Goal: Task Accomplishment & Management: Manage account settings

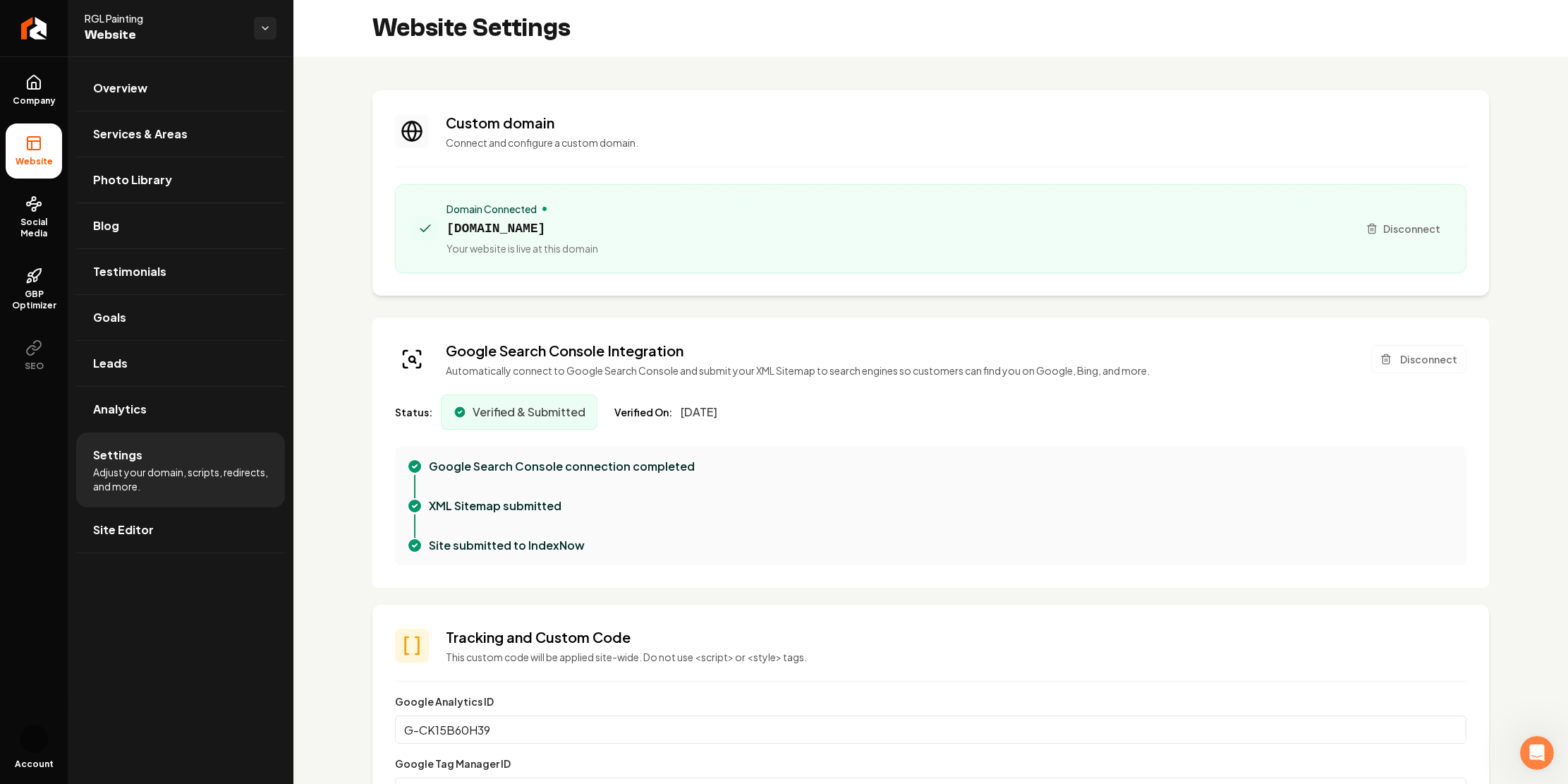
scroll to position [89, 0]
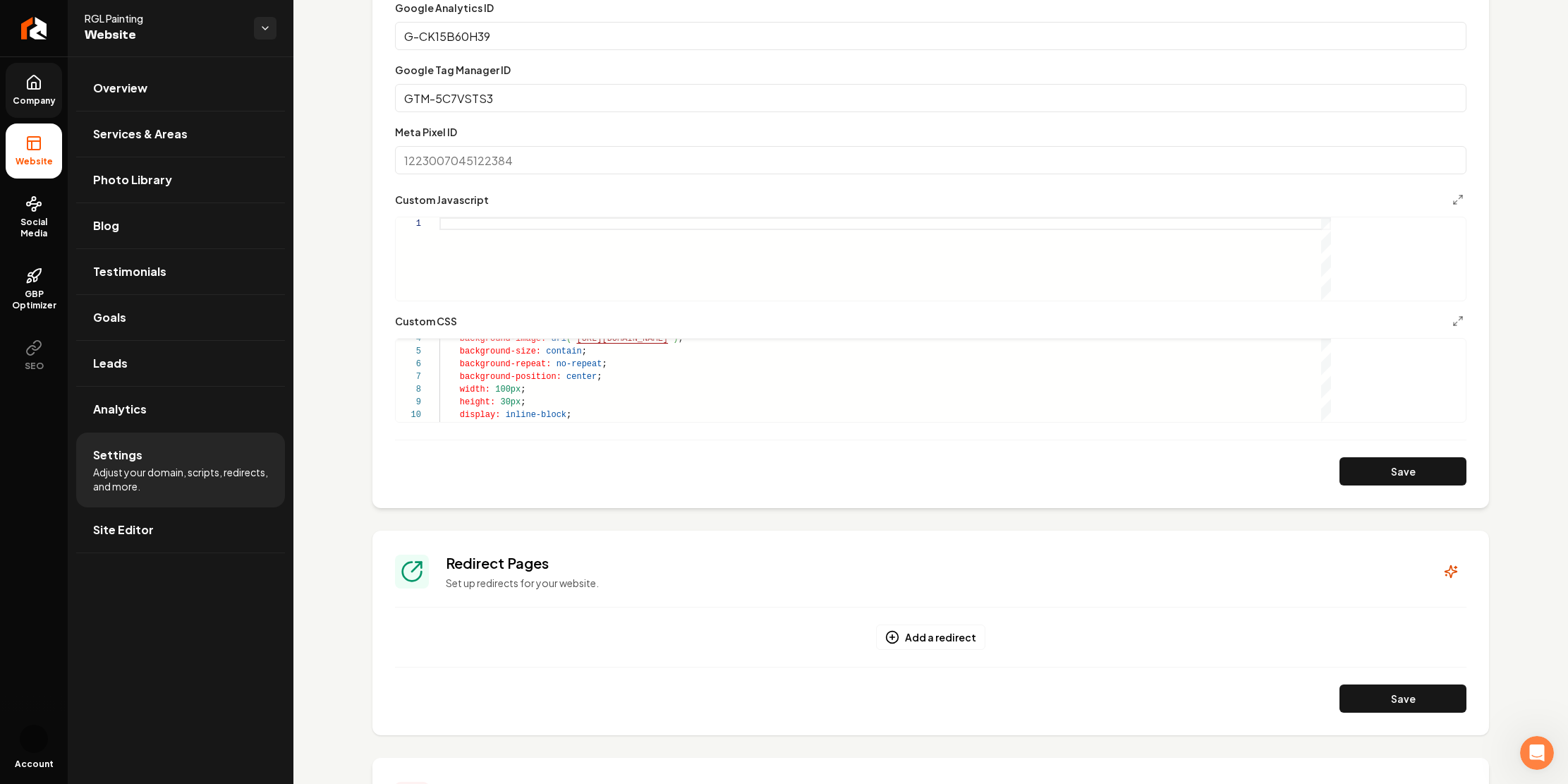
click at [36, 107] on span "Company" at bounding box center [34, 101] width 54 height 11
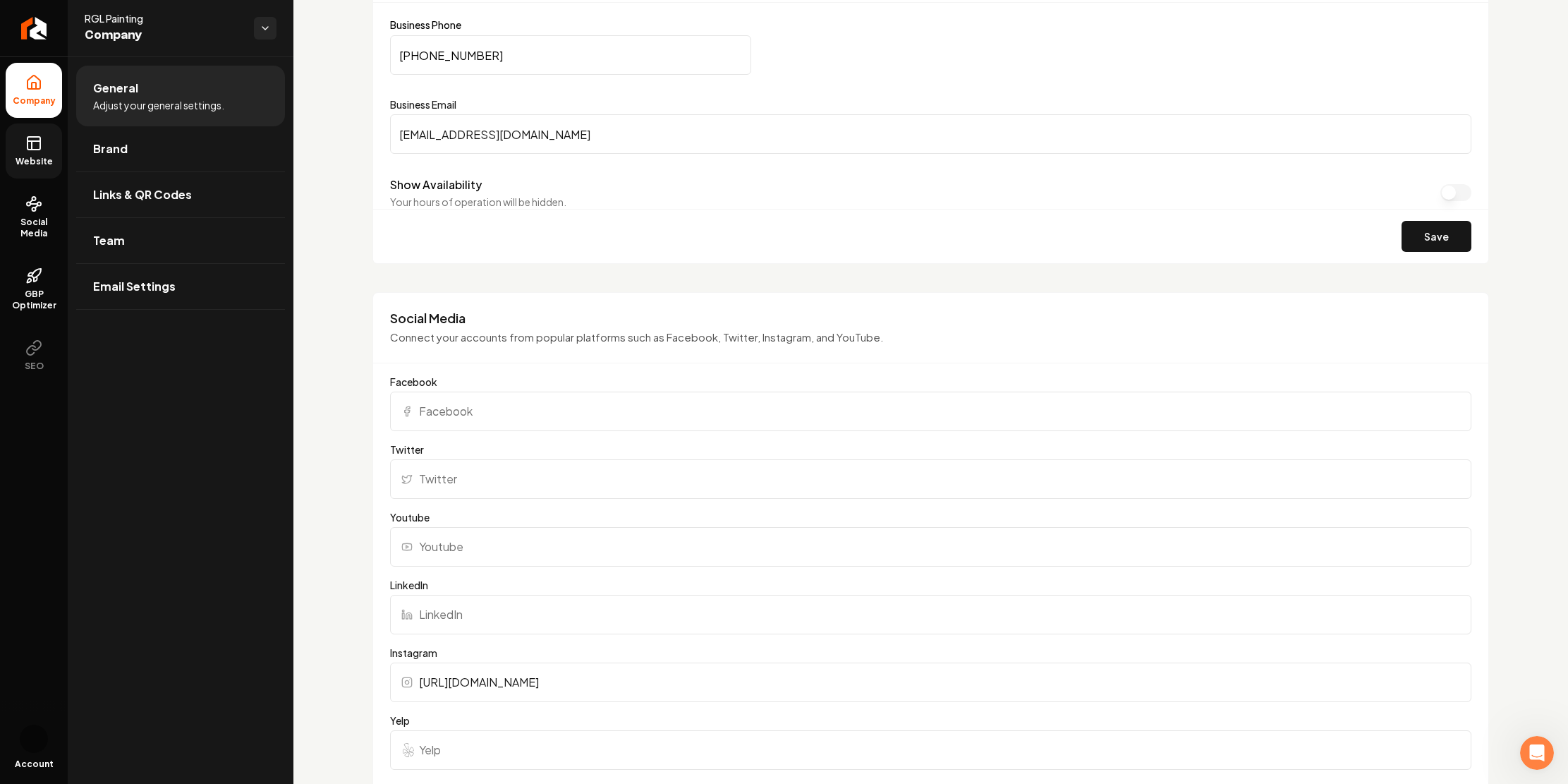
click at [28, 179] on link "Website" at bounding box center [33, 151] width 56 height 55
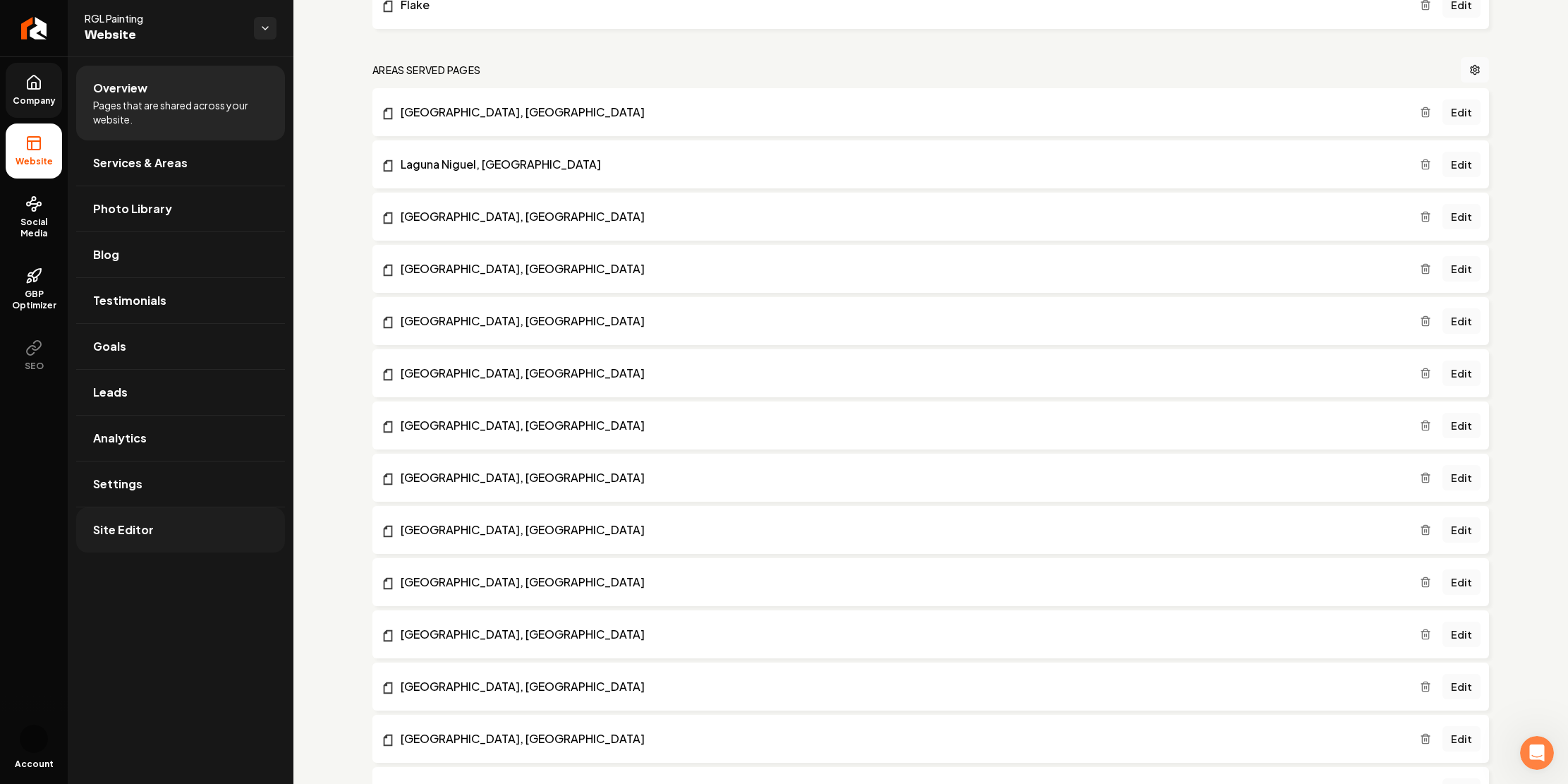
click at [191, 552] on link "Site Editor" at bounding box center [180, 529] width 208 height 45
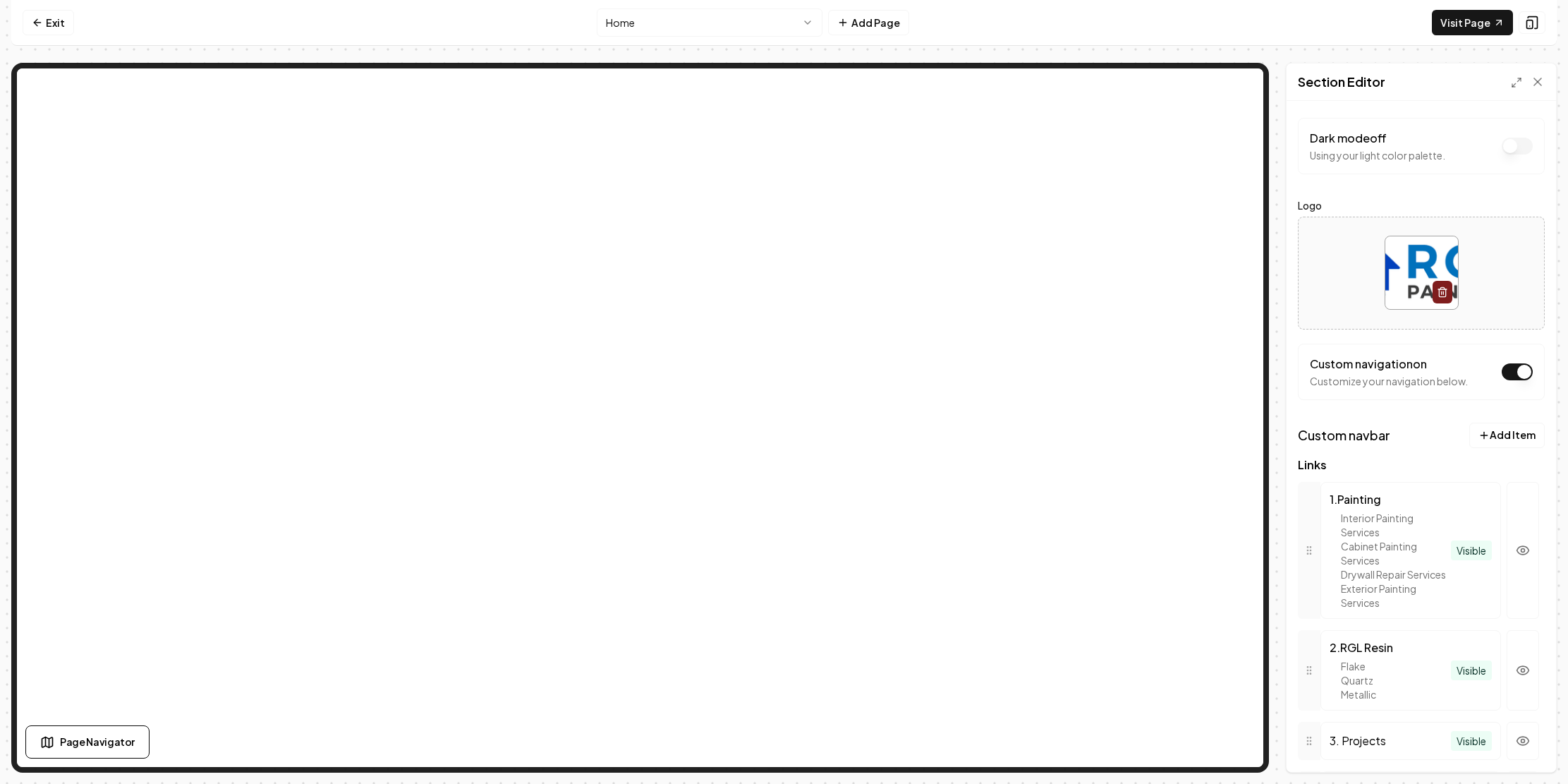
click at [763, 28] on html "Computer Required This feature is only available on a computer. Please switch t…" at bounding box center [784, 392] width 1568 height 784
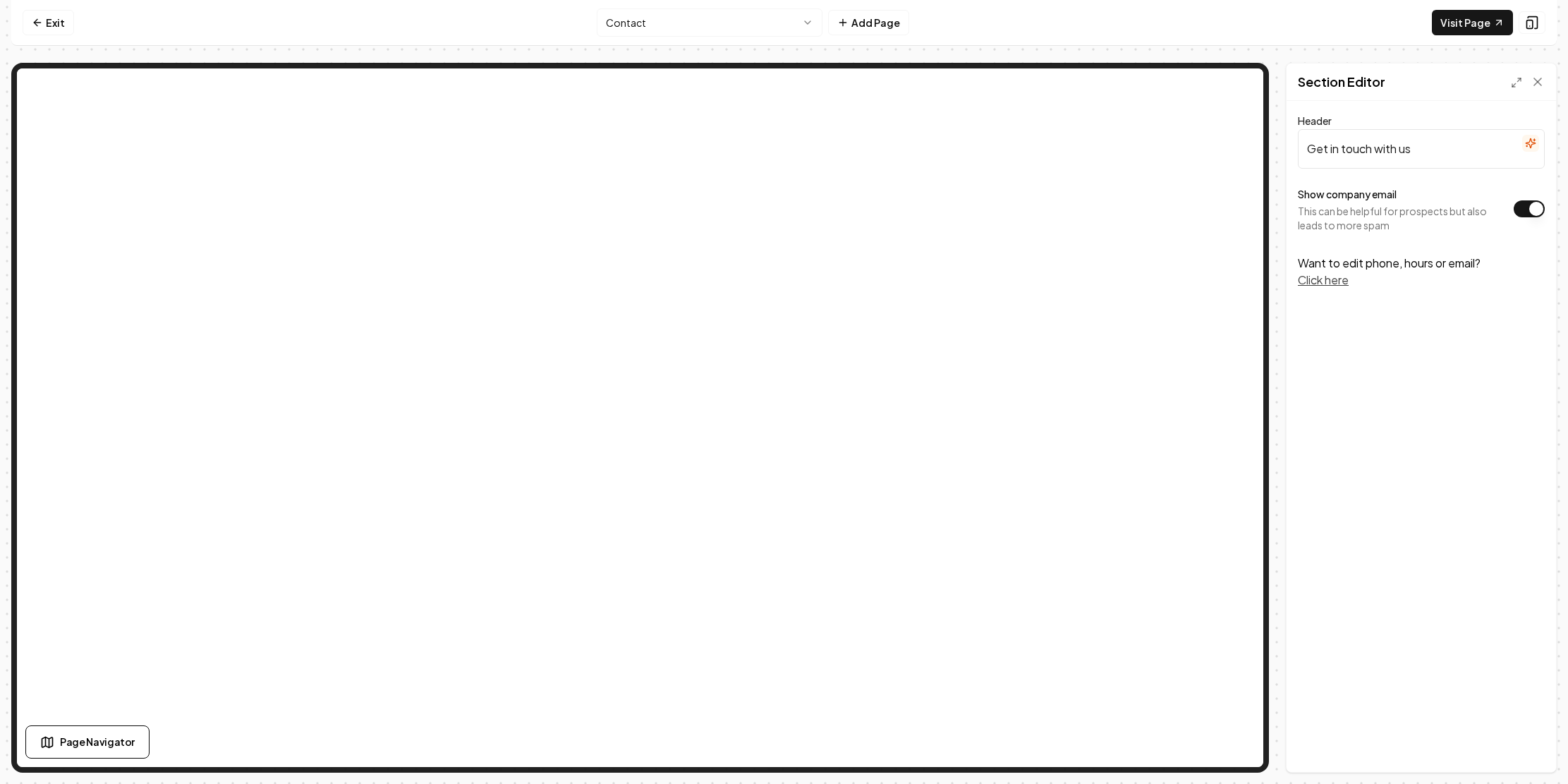
drag, startPoint x: 1394, startPoint y: 181, endPoint x: 1204, endPoint y: 183, distance: 190.0
click at [1204, 183] on div "Page Settings Section Editor Header Get in touch with us Show company email Thi…" at bounding box center [784, 417] width 1545 height 709
drag, startPoint x: 1349, startPoint y: 332, endPoint x: 1433, endPoint y: 334, distance: 84.0
click at [1433, 289] on p "Want to edit phone, hours or email? Click here" at bounding box center [1421, 272] width 247 height 34
click at [1298, 289] on button "Click here" at bounding box center [1323, 280] width 51 height 17
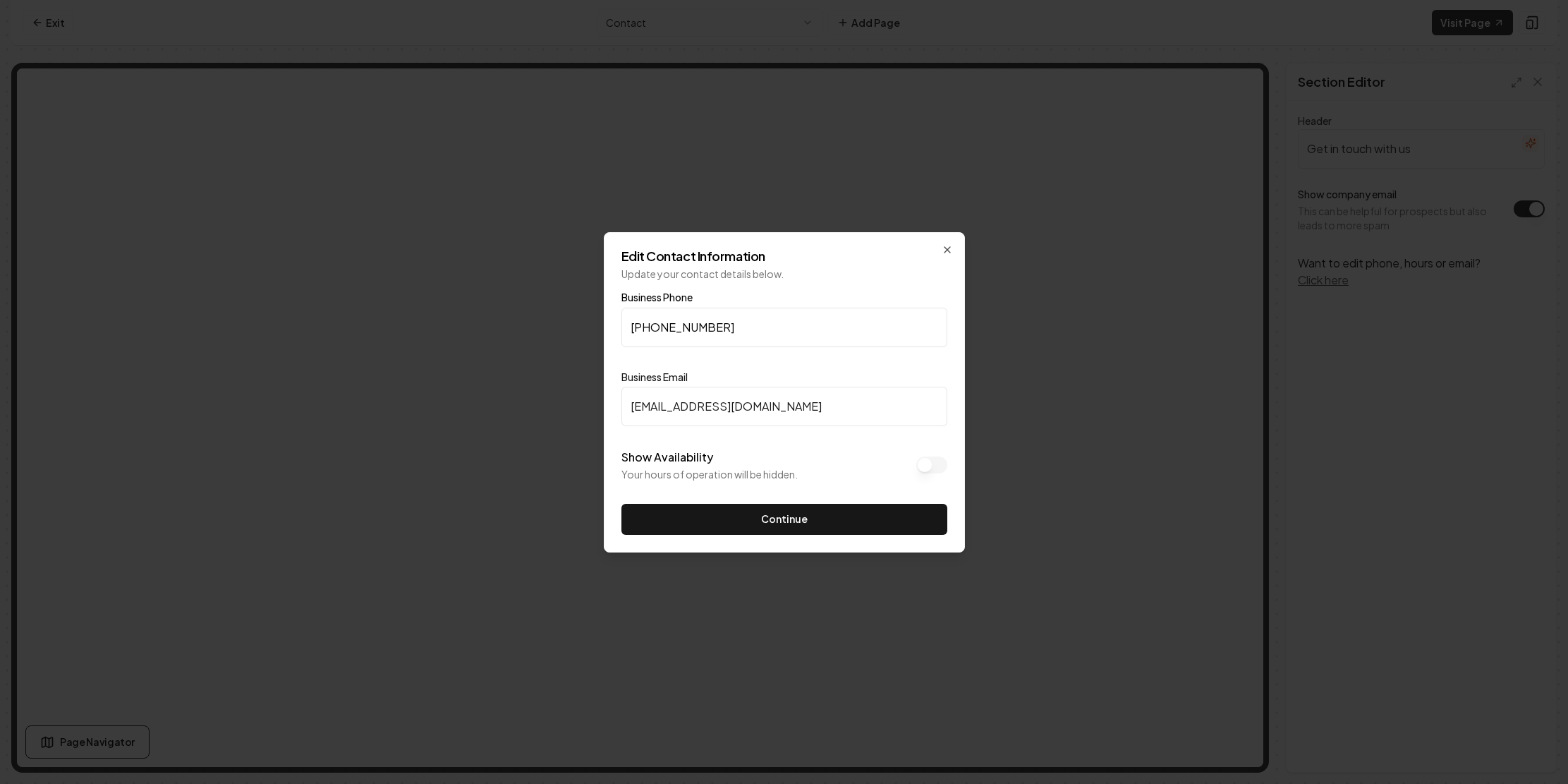
click at [786, 313] on input "[PHONE_NUMBER]" at bounding box center [785, 327] width 326 height 40
drag, startPoint x: 795, startPoint y: 421, endPoint x: 581, endPoint y: 403, distance: 214.8
click at [622, 398] on input "[EMAIL_ADDRESS][DOMAIN_NAME]" at bounding box center [785, 406] width 326 height 40
drag, startPoint x: 757, startPoint y: 302, endPoint x: 635, endPoint y: 326, distance: 124.3
click at [630, 315] on input "[PHONE_NUMBER]" at bounding box center [785, 327] width 326 height 40
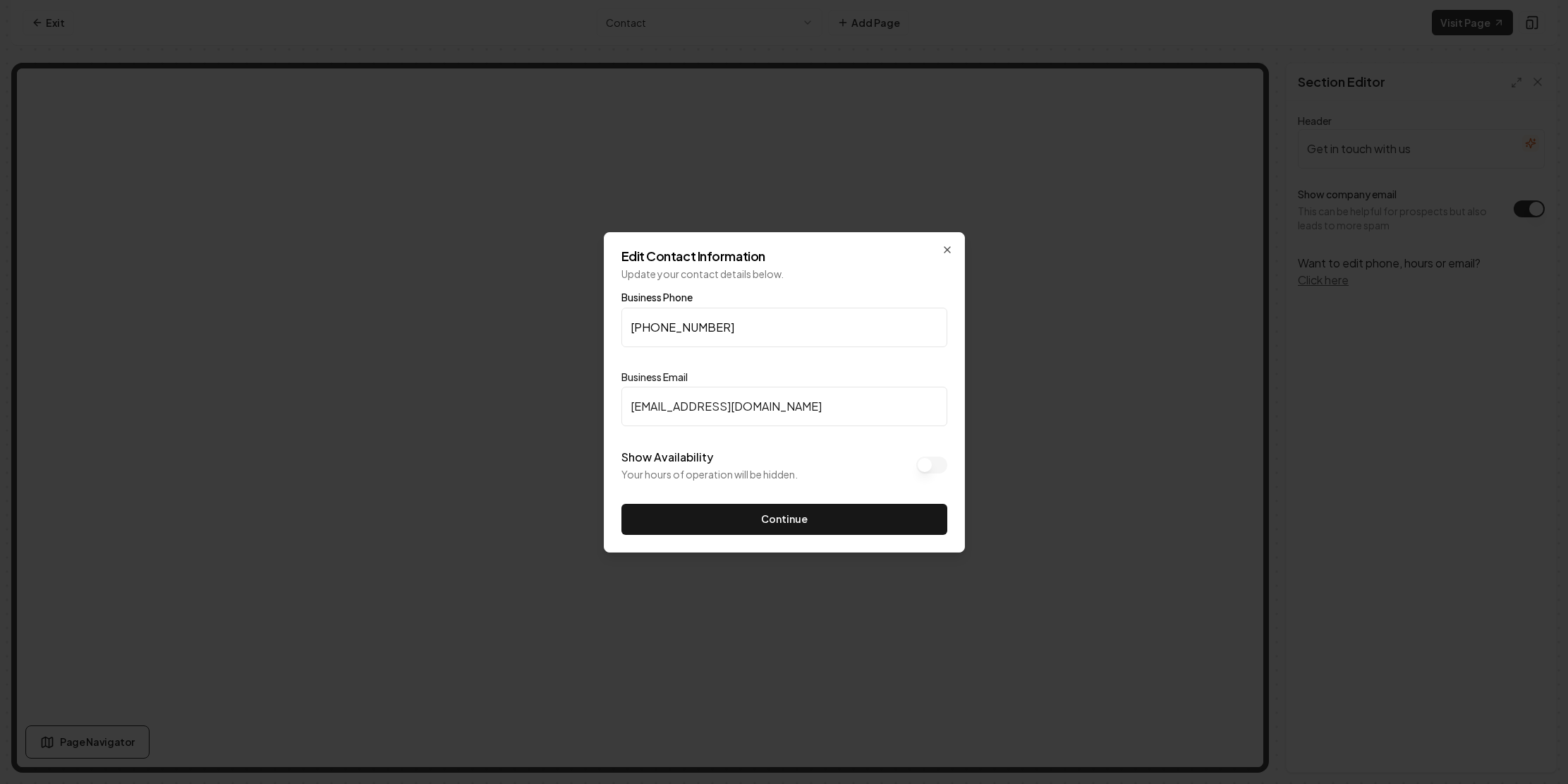
click at [622, 410] on input "[EMAIL_ADDRESS][DOMAIN_NAME]" at bounding box center [785, 406] width 326 height 40
paste input "<a href="mailto:"
click at [913, 414] on input "<a href="mailto:[EMAIL_ADDRESS][DOMAIN_NAME]" at bounding box center [785, 406] width 326 height 40
drag, startPoint x: 864, startPoint y: 415, endPoint x: 650, endPoint y: 416, distance: 214.0
click at [650, 416] on input "<a href="mailto:[EMAIL_ADDRESS][DOMAIN_NAME]></a>" at bounding box center [785, 406] width 326 height 40
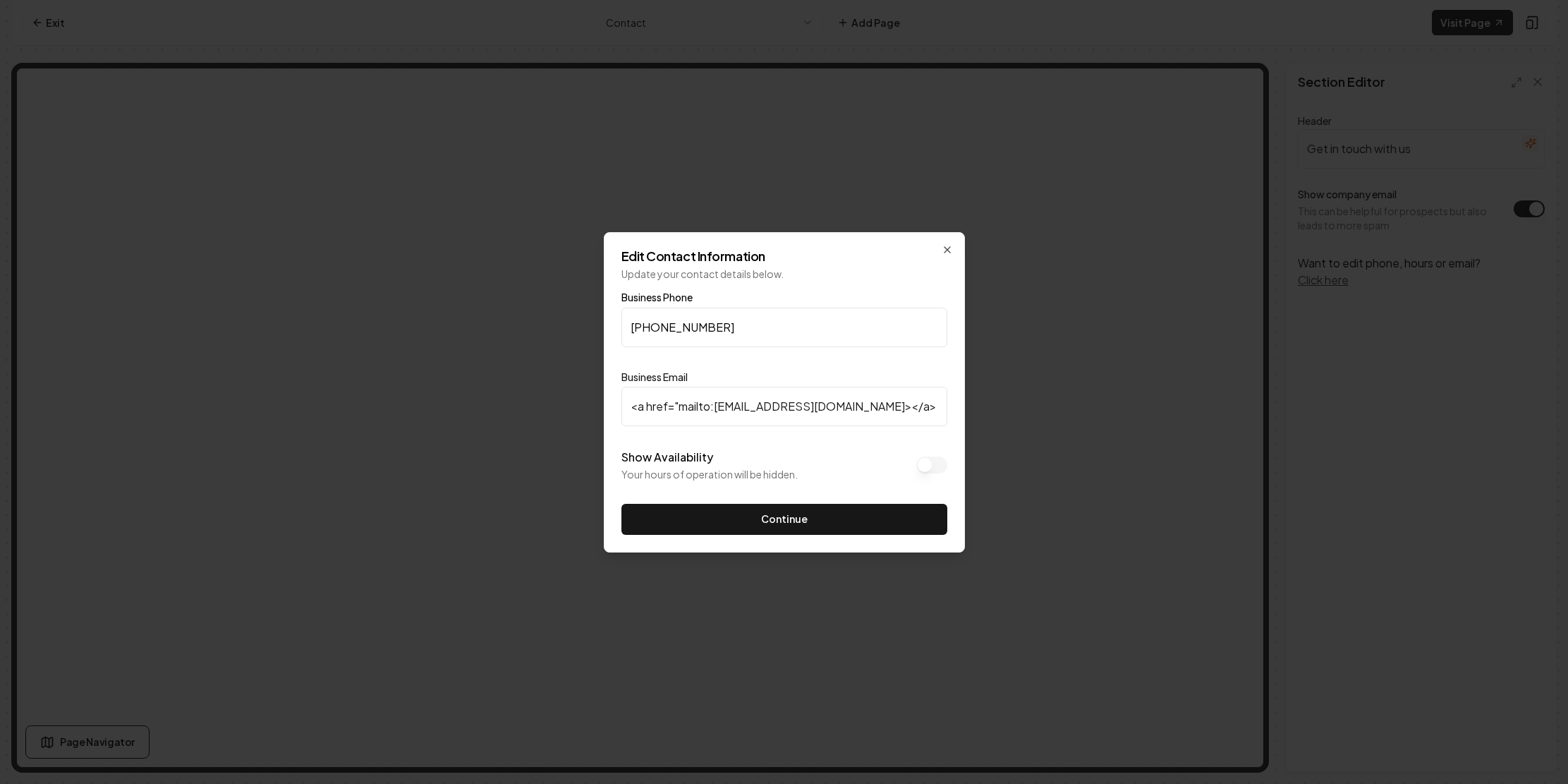
click at [622, 410] on input "<a href="mailto:[EMAIL_ADDRESS][DOMAIN_NAME]></a>" at bounding box center [785, 406] width 326 height 40
drag, startPoint x: 867, startPoint y: 414, endPoint x: 654, endPoint y: 413, distance: 213.0
click at [654, 413] on input "<a href="mailto:[EMAIL_ADDRESS][DOMAIN_NAME]></a>" at bounding box center [785, 406] width 326 height 40
click at [921, 404] on input "<a href="mailto:[EMAIL_ADDRESS][DOMAIN_NAME]></a>" at bounding box center [785, 406] width 326 height 40
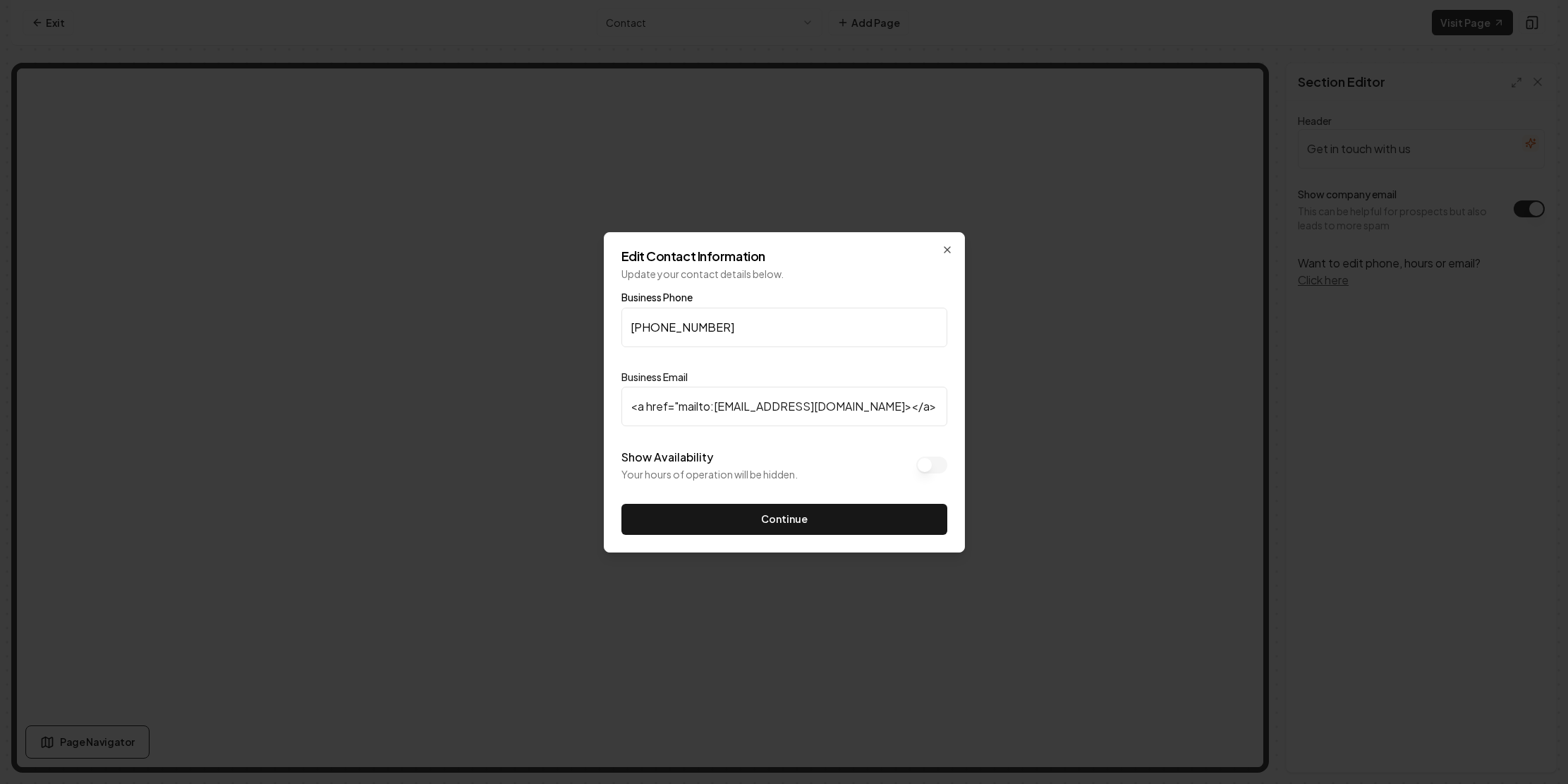
click at [921, 404] on input "<a href="mailto:[EMAIL_ADDRESS][DOMAIN_NAME]></a>" at bounding box center [785, 406] width 326 height 40
paste input "">[EMAIL_ADDRESS][DOMAIN_NAME]"
click at [845, 535] on button "Continue" at bounding box center [785, 519] width 326 height 31
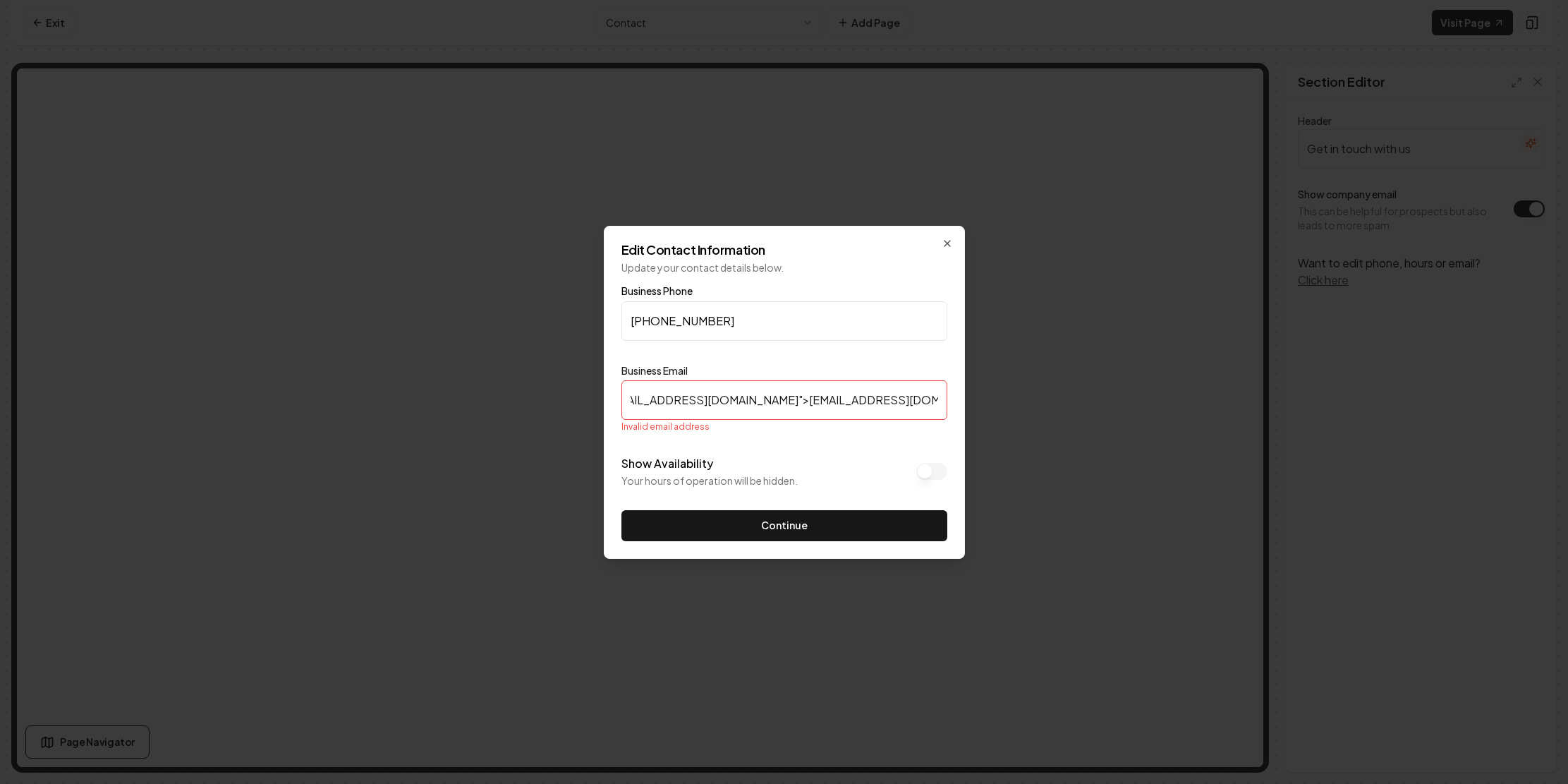
scroll to position [0, 0]
drag, startPoint x: 807, startPoint y: 408, endPoint x: 523, endPoint y: 406, distance: 284.0
click at [523, 406] on body "Computer Required This feature is only available on a computer. Please switch t…" at bounding box center [784, 392] width 1568 height 784
click at [669, 393] on input "<a href="mailto:[EMAIL_ADDRESS][DOMAIN_NAME]">[EMAIL_ADDRESS][DOMAIN_NAME]</a>" at bounding box center [785, 400] width 326 height 40
drag, startPoint x: 881, startPoint y: 406, endPoint x: 312, endPoint y: 401, distance: 569.0
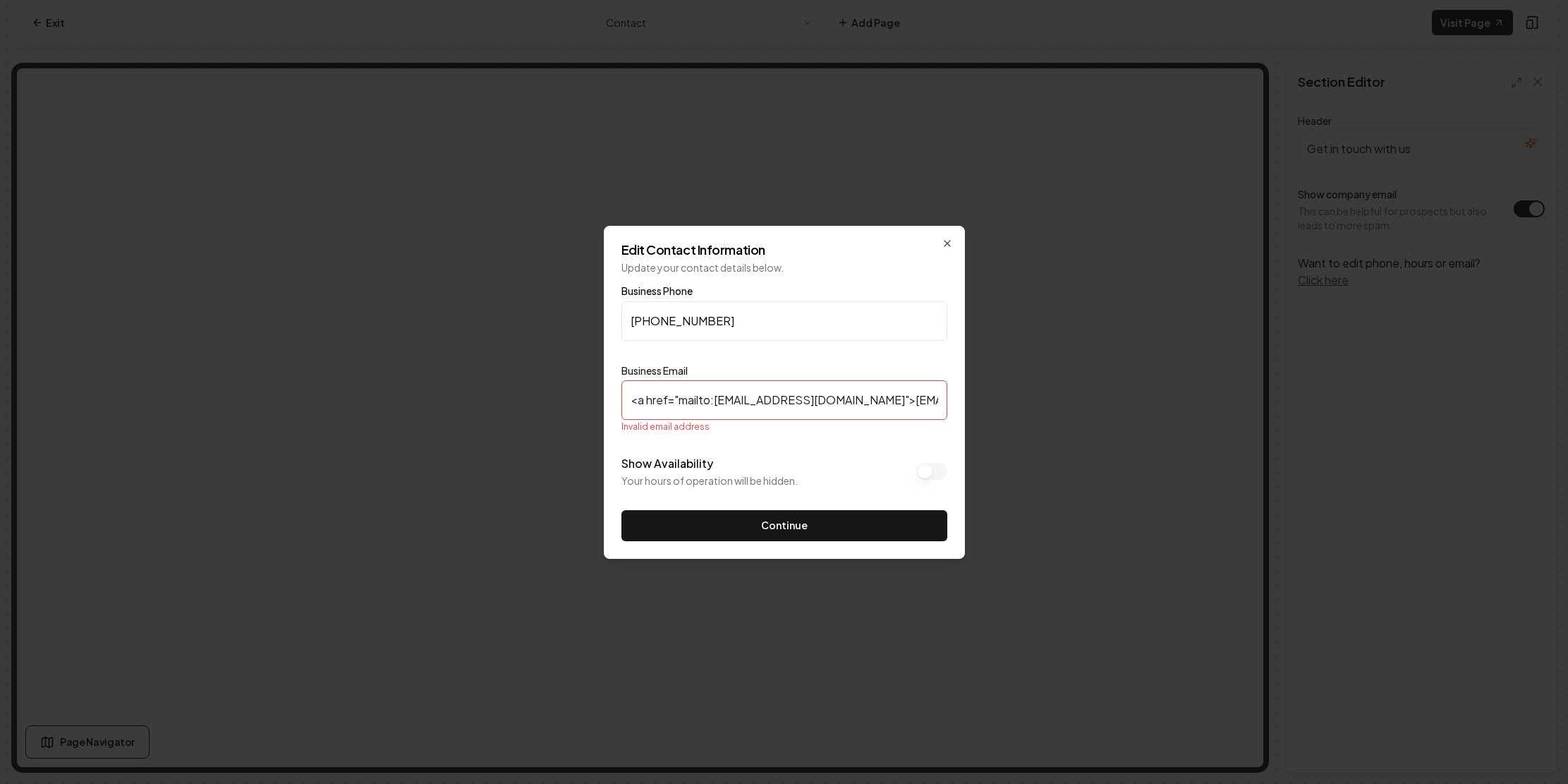
click at [312, 401] on body "Computer Required This feature is only available on a computer. Please switch t…" at bounding box center [784, 392] width 1568 height 784
drag, startPoint x: 830, startPoint y: 410, endPoint x: 761, endPoint y: 406, distance: 69.1
click at [761, 406] on input "[EMAIL_ADDRESS][DOMAIN_NAME]</a>" at bounding box center [785, 400] width 326 height 40
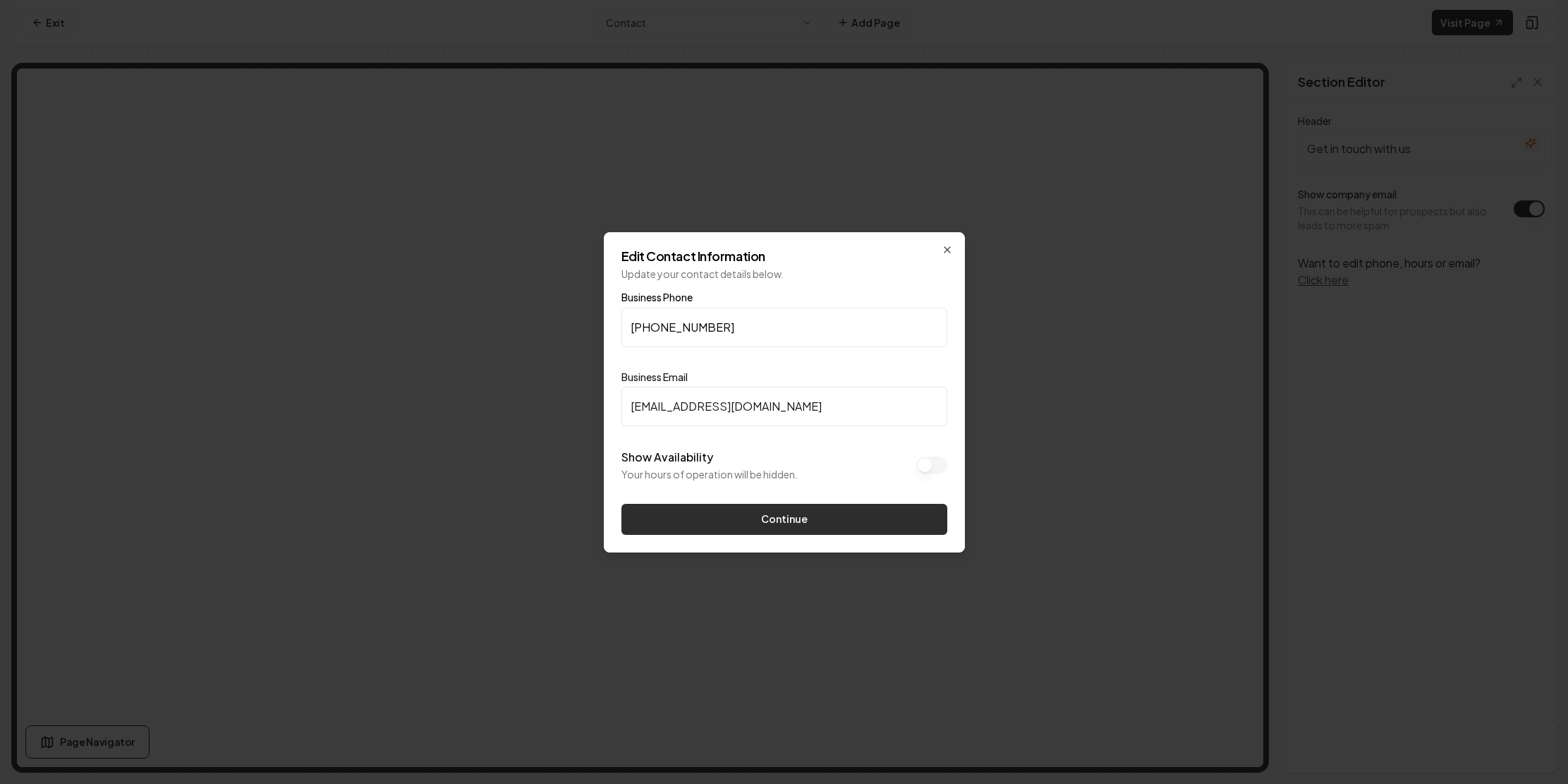
type input "[EMAIL_ADDRESS][DOMAIN_NAME]"
click at [815, 535] on button "Continue" at bounding box center [785, 519] width 326 height 31
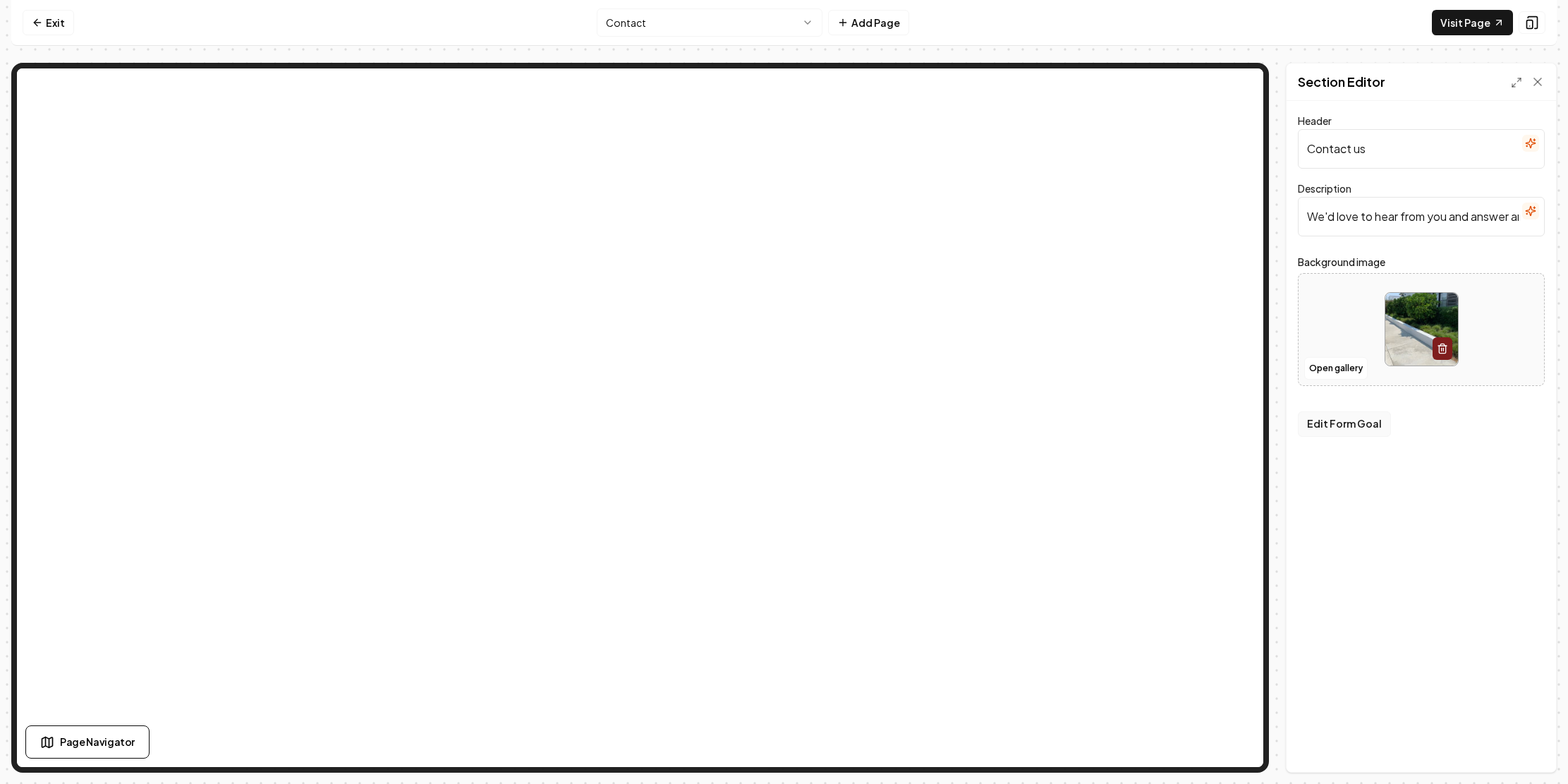
click at [1298, 437] on button "Edit Form Goal" at bounding box center [1344, 424] width 93 height 26
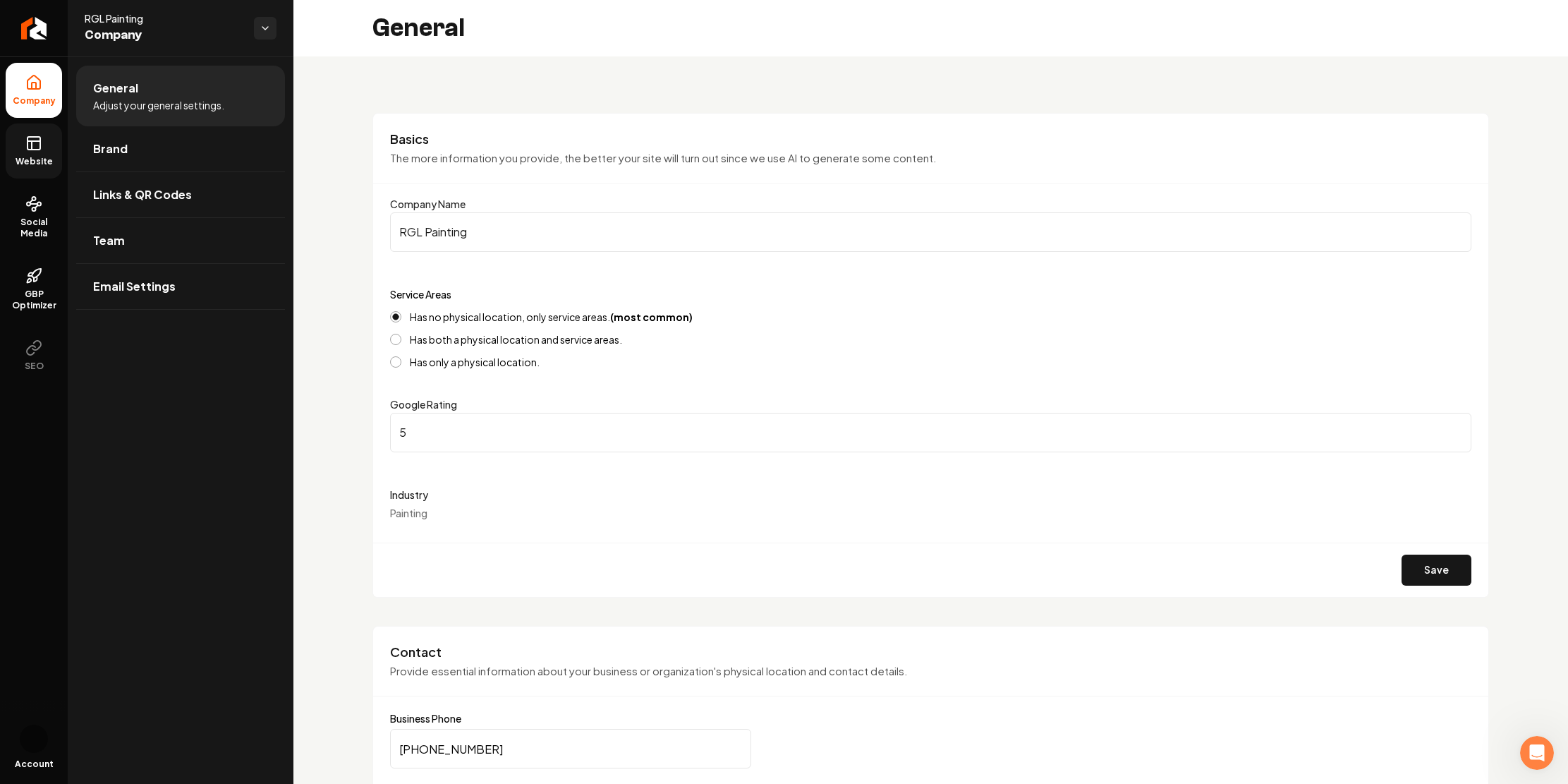
click at [40, 152] on icon at bounding box center [34, 143] width 17 height 17
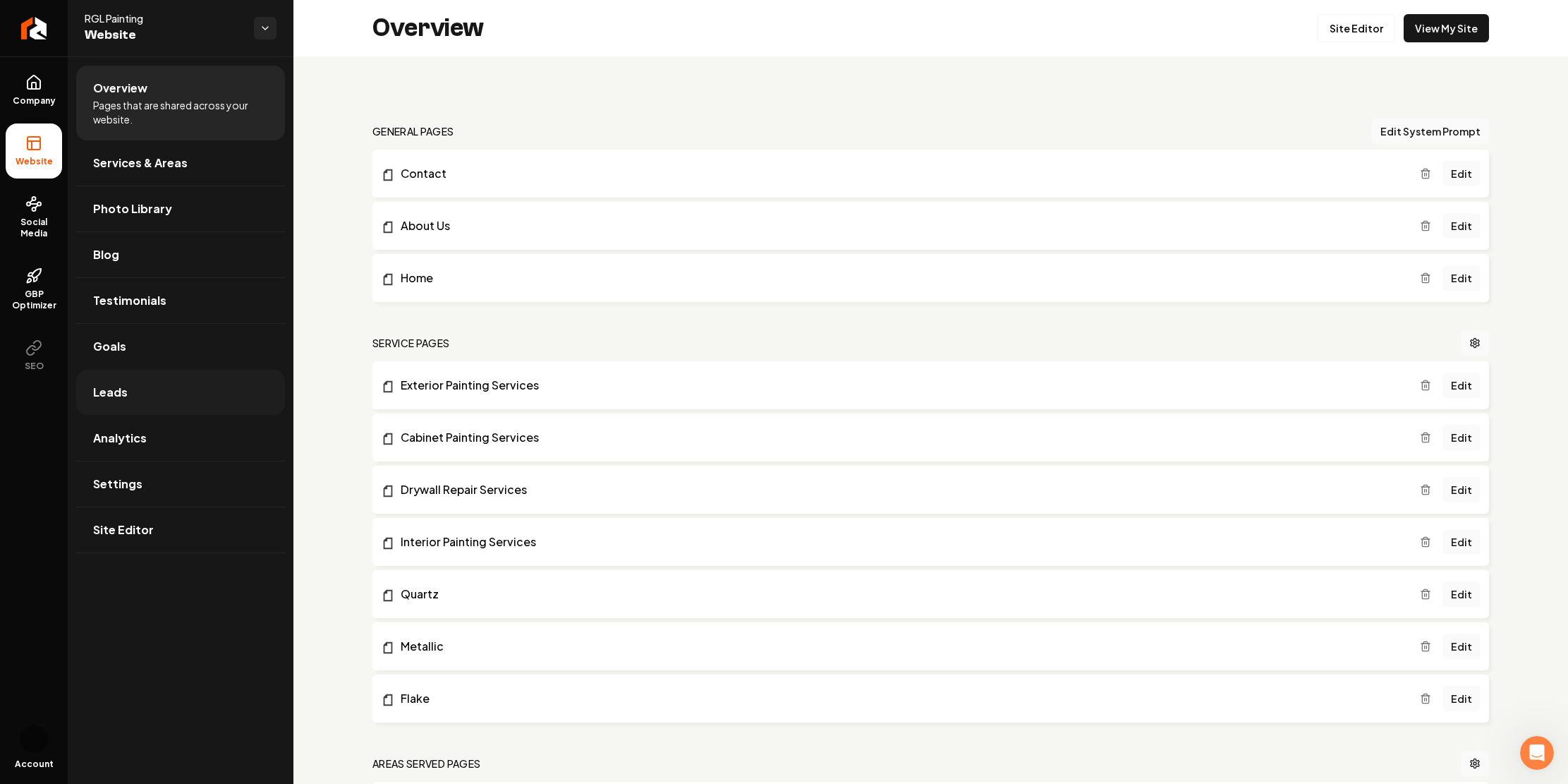
click at [226, 415] on link "Leads" at bounding box center [180, 392] width 208 height 45
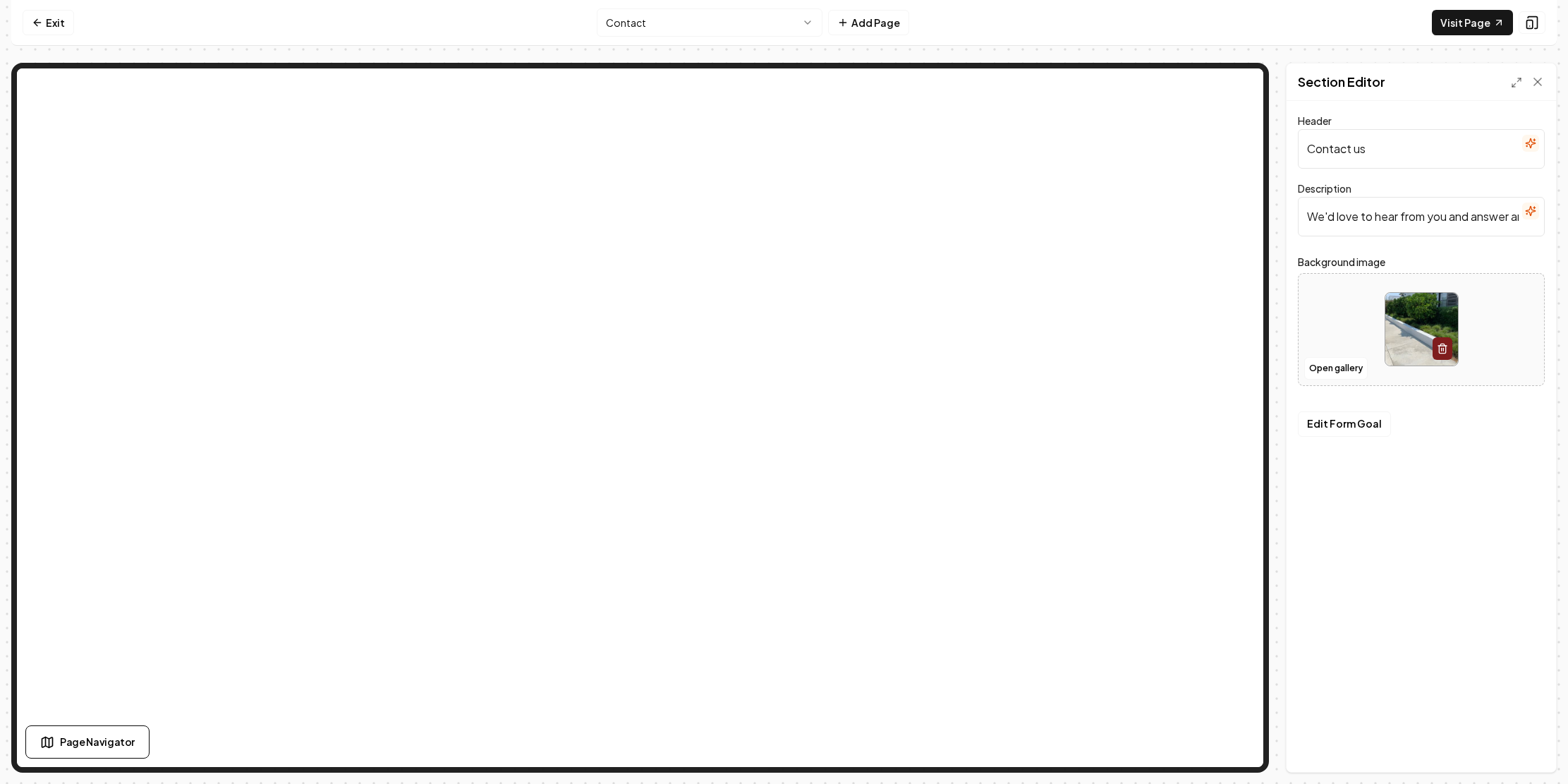
click at [1328, 482] on form "Header Contact us Description We'd love to hear from you and answer any questio…" at bounding box center [1421, 297] width 247 height 370
click at [1298, 437] on button "Edit Form Goal" at bounding box center [1344, 424] width 93 height 26
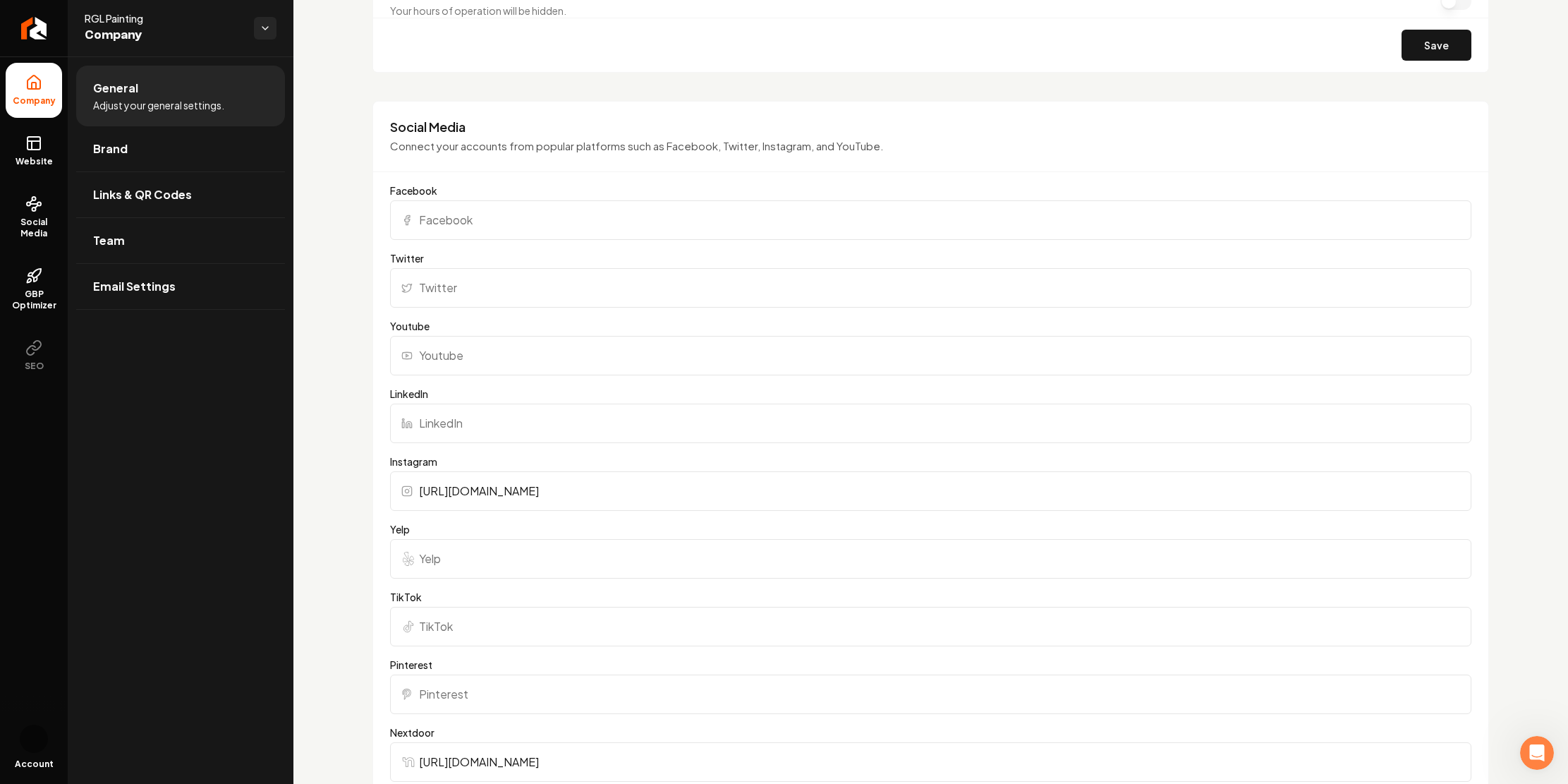
scroll to position [1961, 0]
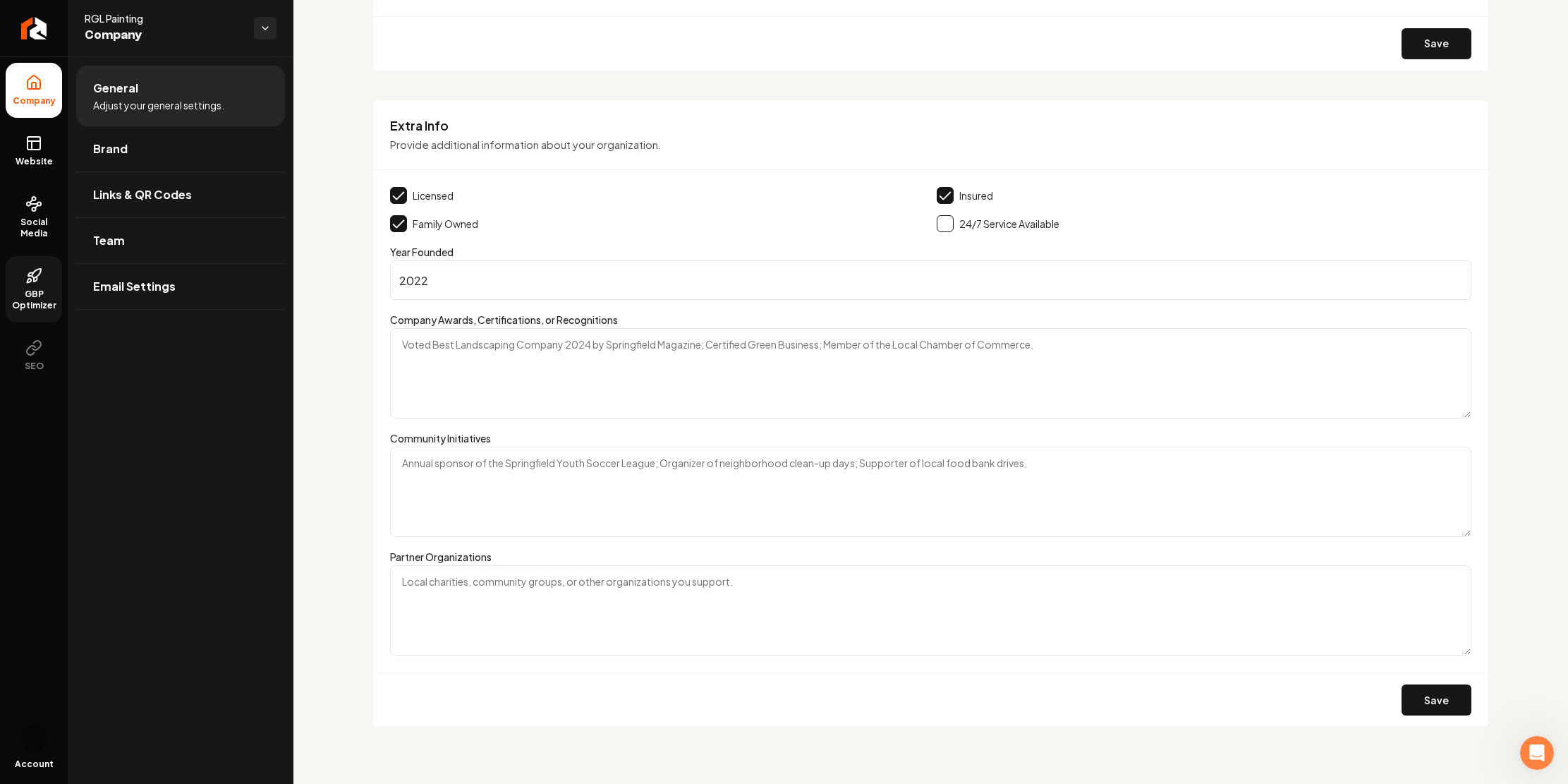
click at [24, 322] on link "GBP Optimizer" at bounding box center [33, 289] width 56 height 66
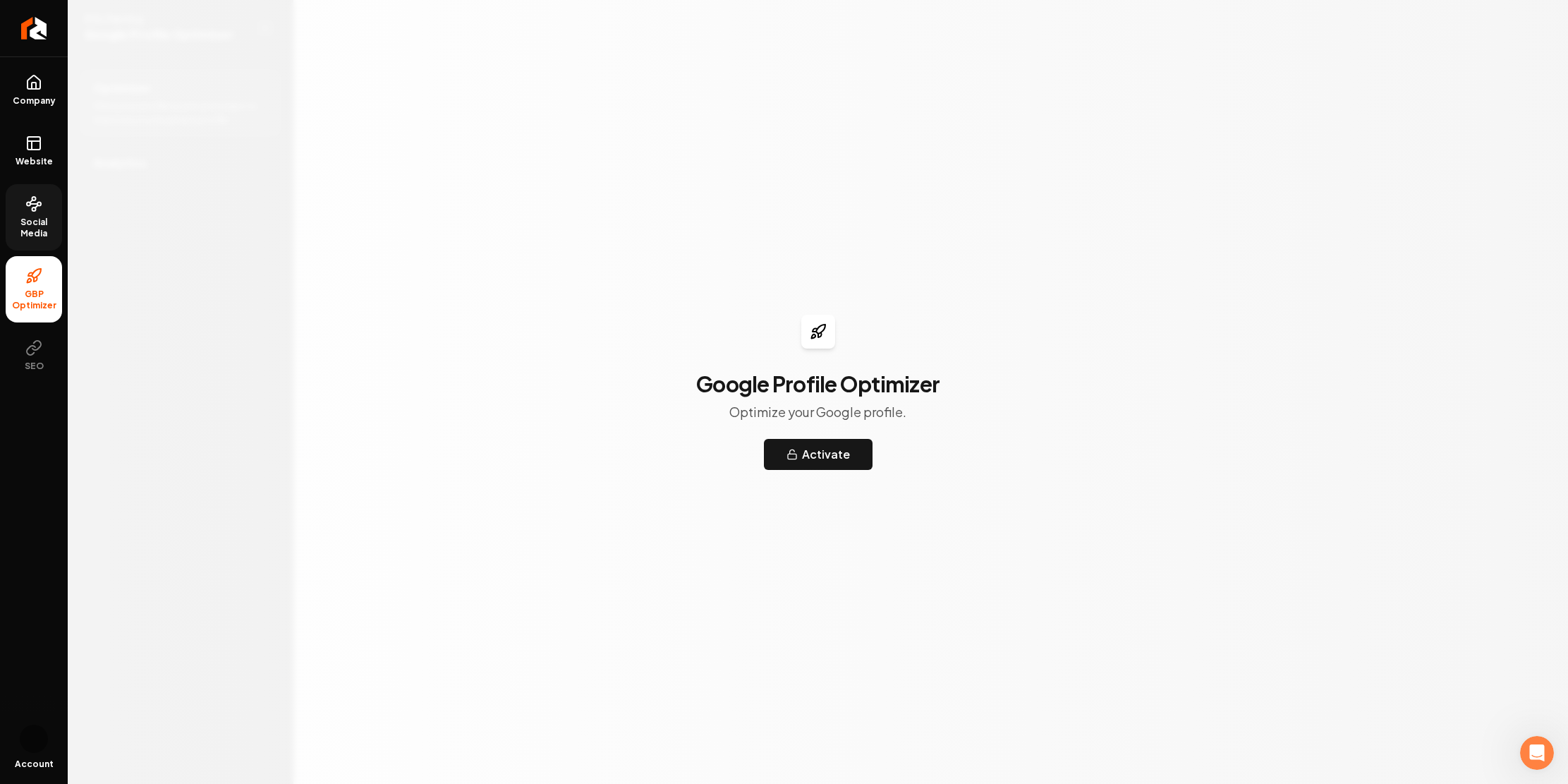
click at [33, 239] on span "Social Media" at bounding box center [33, 228] width 56 height 23
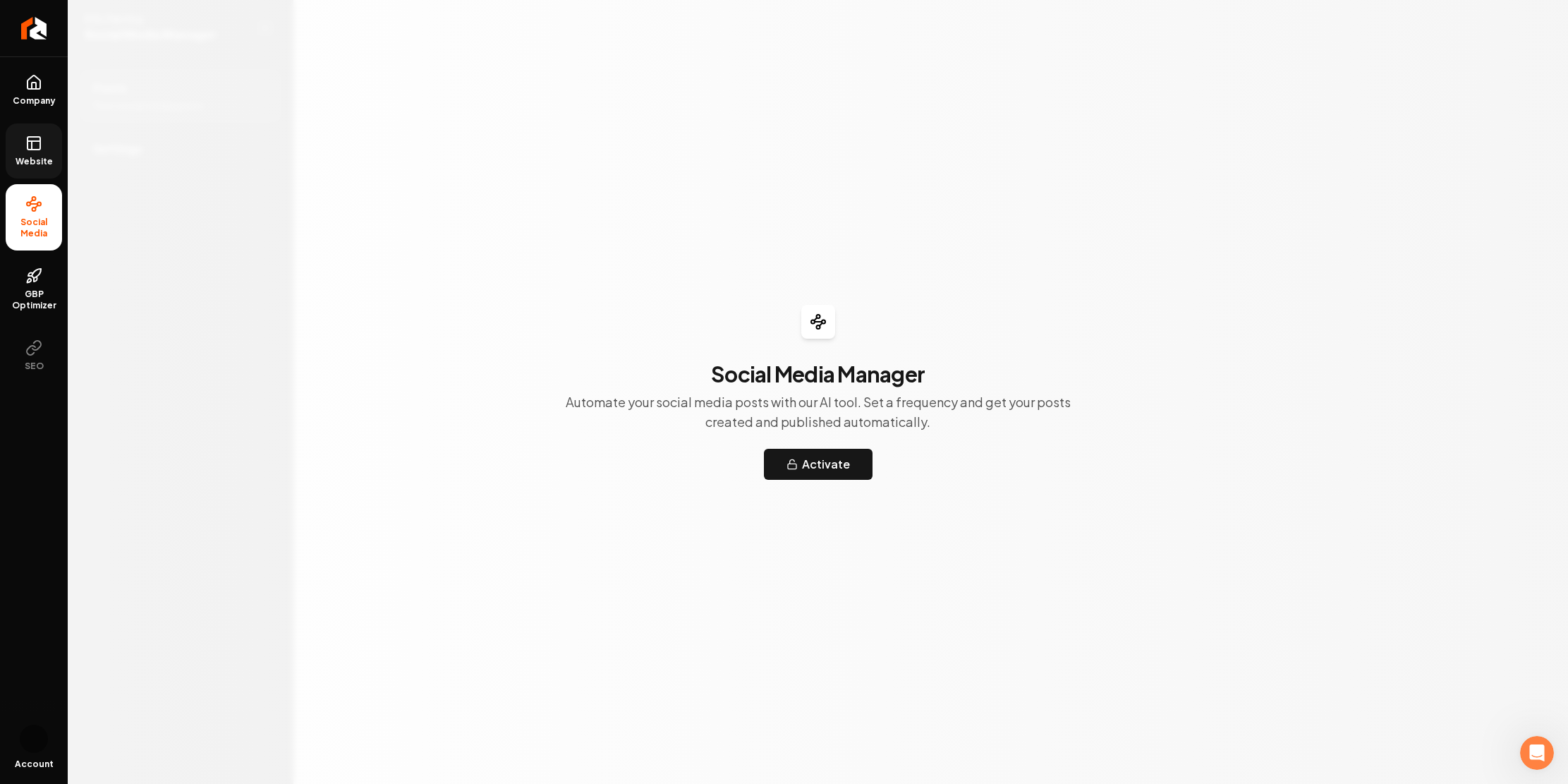
click at [42, 179] on link "Website" at bounding box center [33, 151] width 56 height 55
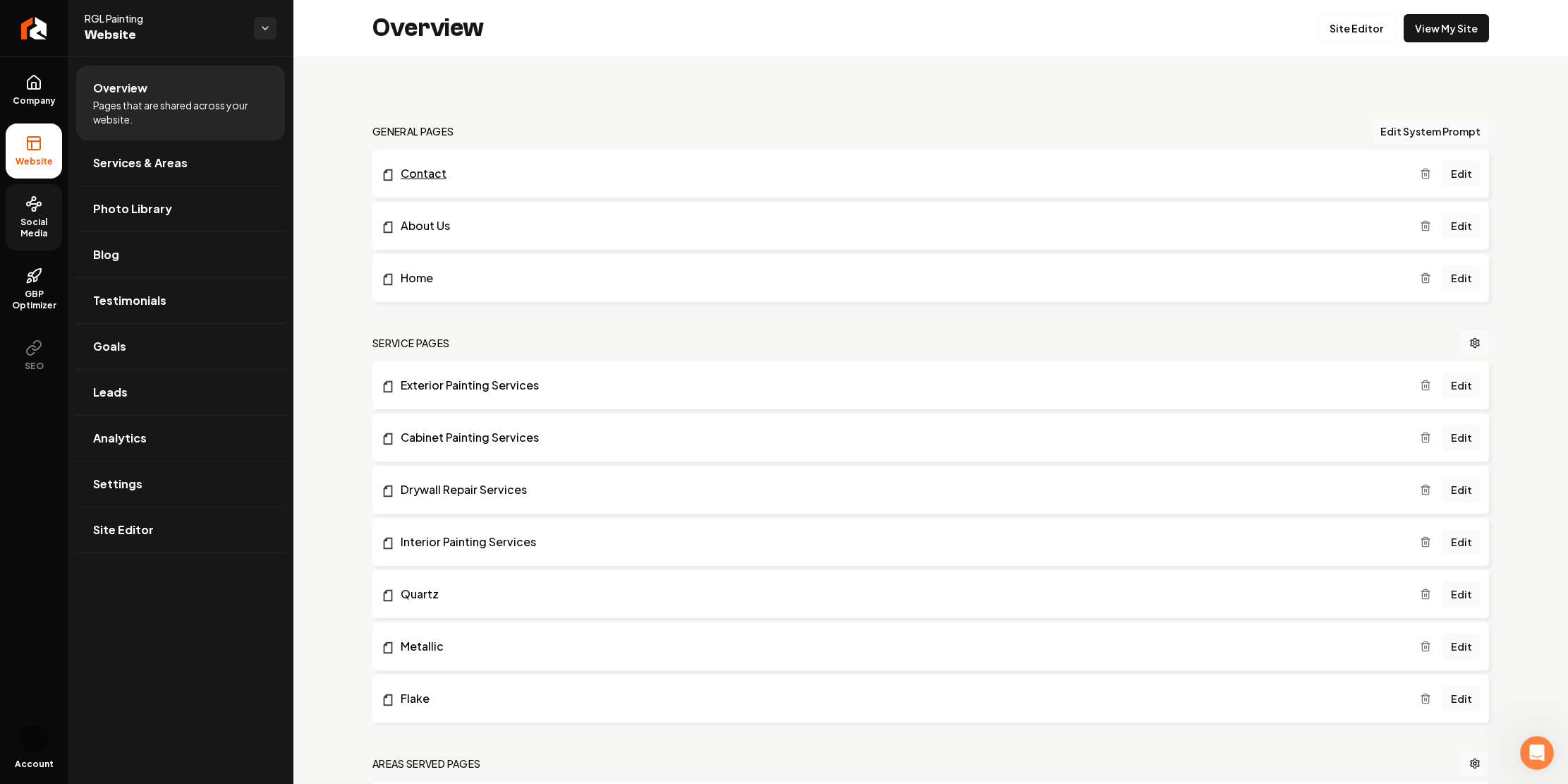
click at [556, 182] on link "Contact" at bounding box center [900, 174] width 1039 height 17
drag, startPoint x: 75, startPoint y: 28, endPoint x: 65, endPoint y: 29, distance: 10.0
click at [69, 28] on div "Company Website Social Media GBP Optimizer SEO Account RGL Painting Website Ove…" at bounding box center [147, 392] width 293 height 784
click at [45, 36] on icon "Return to dashboard" at bounding box center [34, 28] width 23 height 23
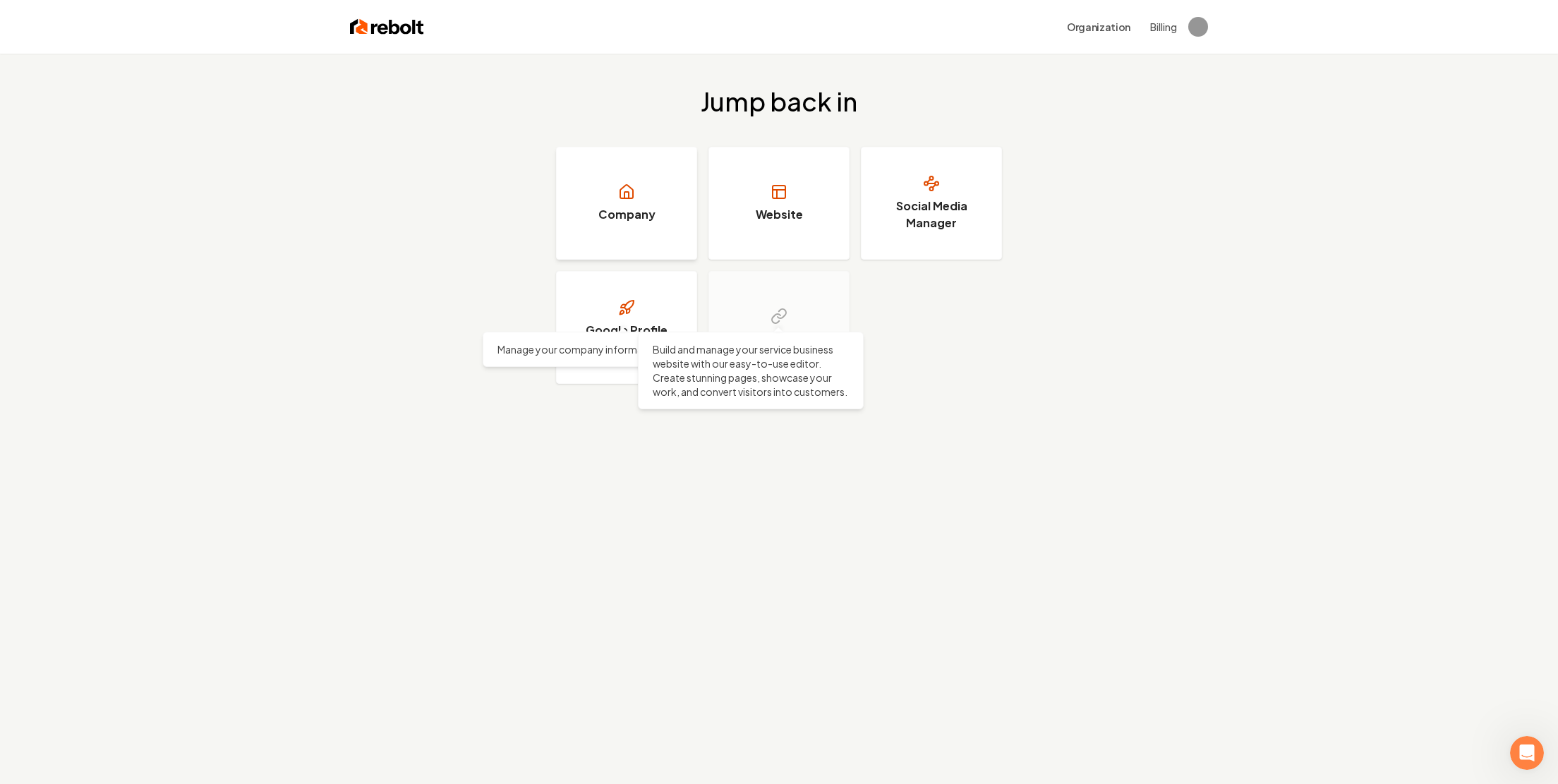
click at [648, 223] on h3 "Company" at bounding box center [627, 215] width 57 height 17
click at [934, 191] on circle at bounding box center [932, 189] width 4 height 4
click at [638, 356] on h3 "Google Profile Optimizer" at bounding box center [626, 339] width 106 height 34
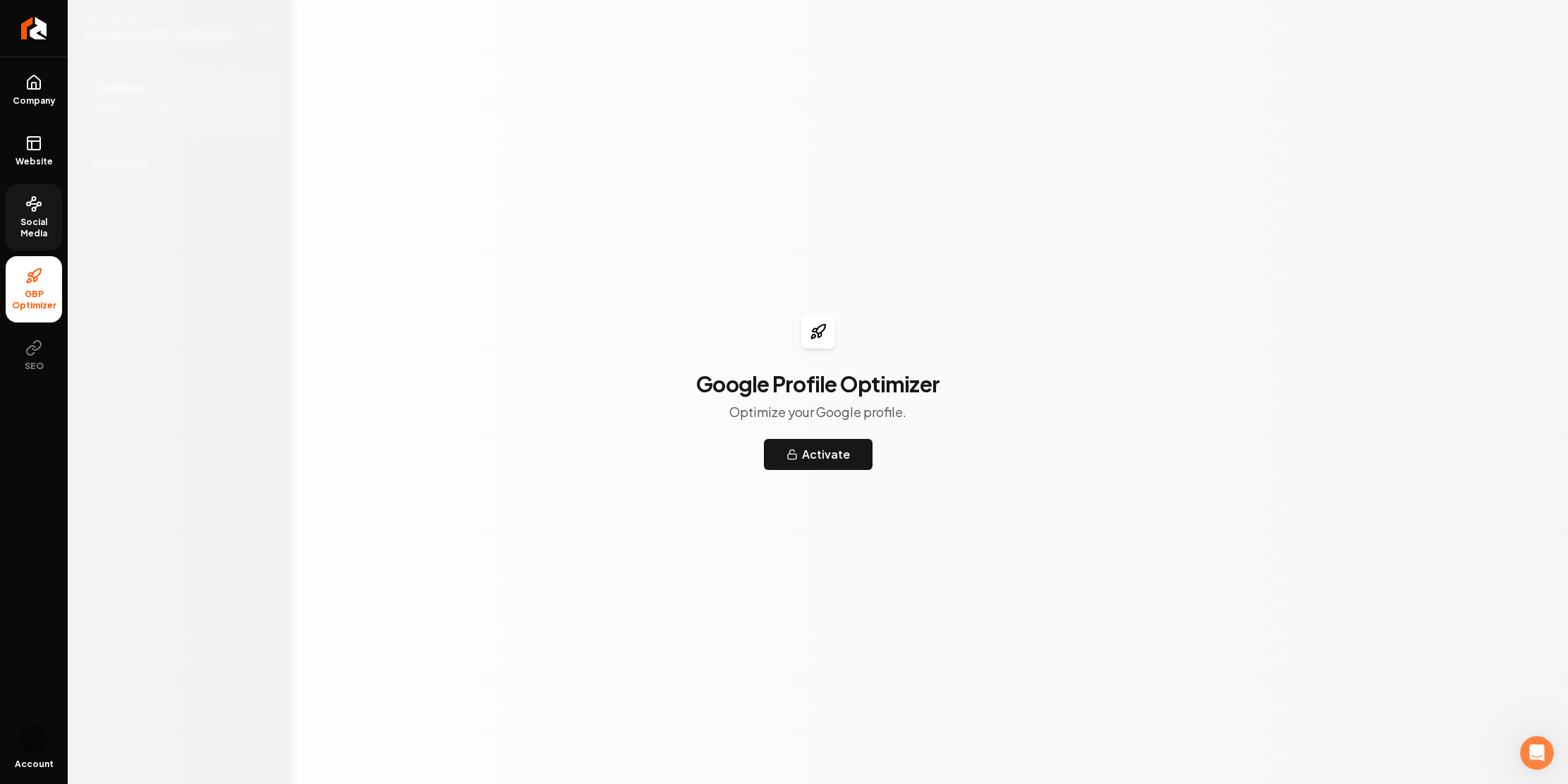
click at [42, 250] on link "Social Media" at bounding box center [33, 217] width 56 height 66
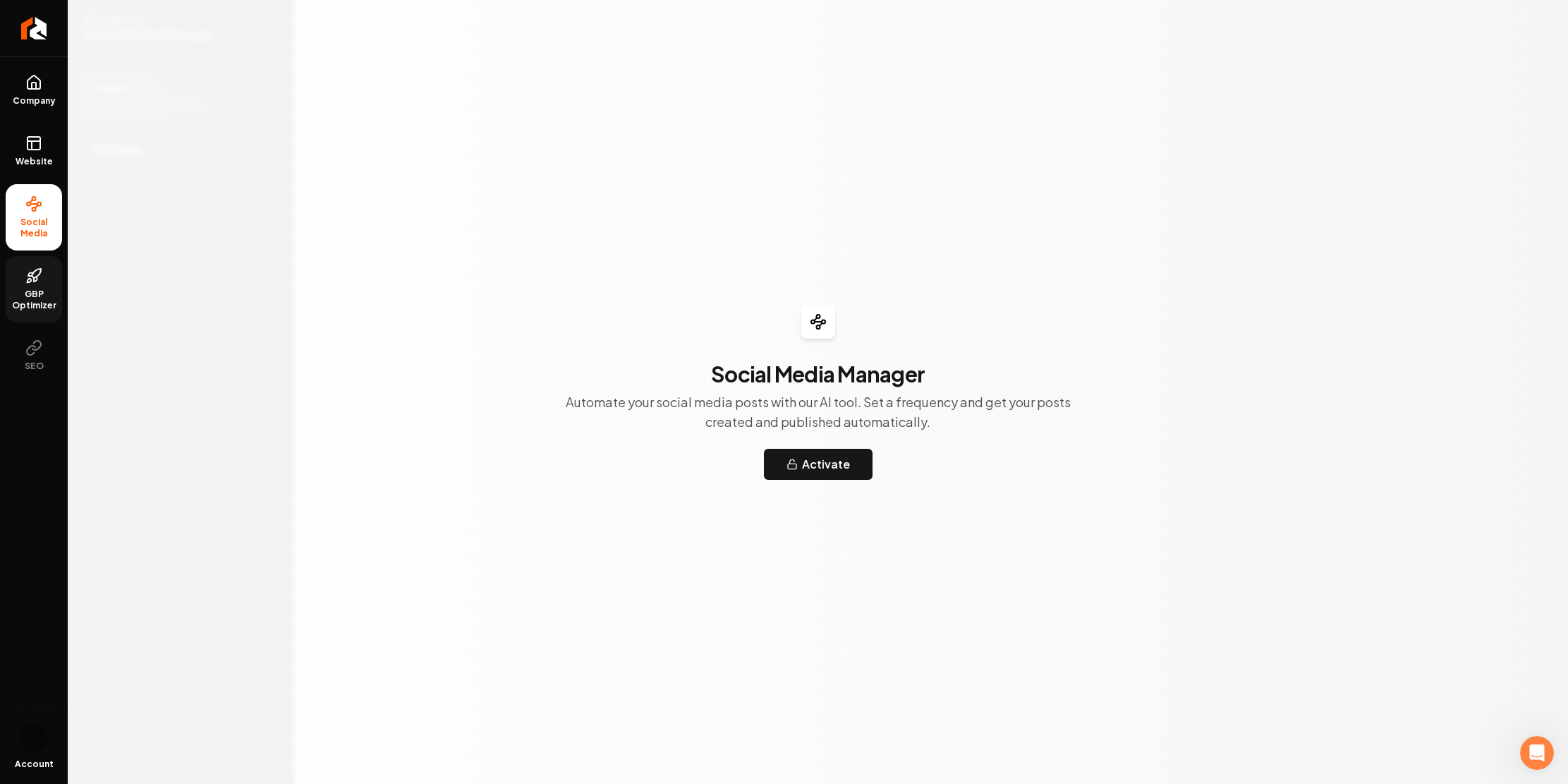
click at [32, 311] on span "GBP Optimizer" at bounding box center [33, 300] width 56 height 23
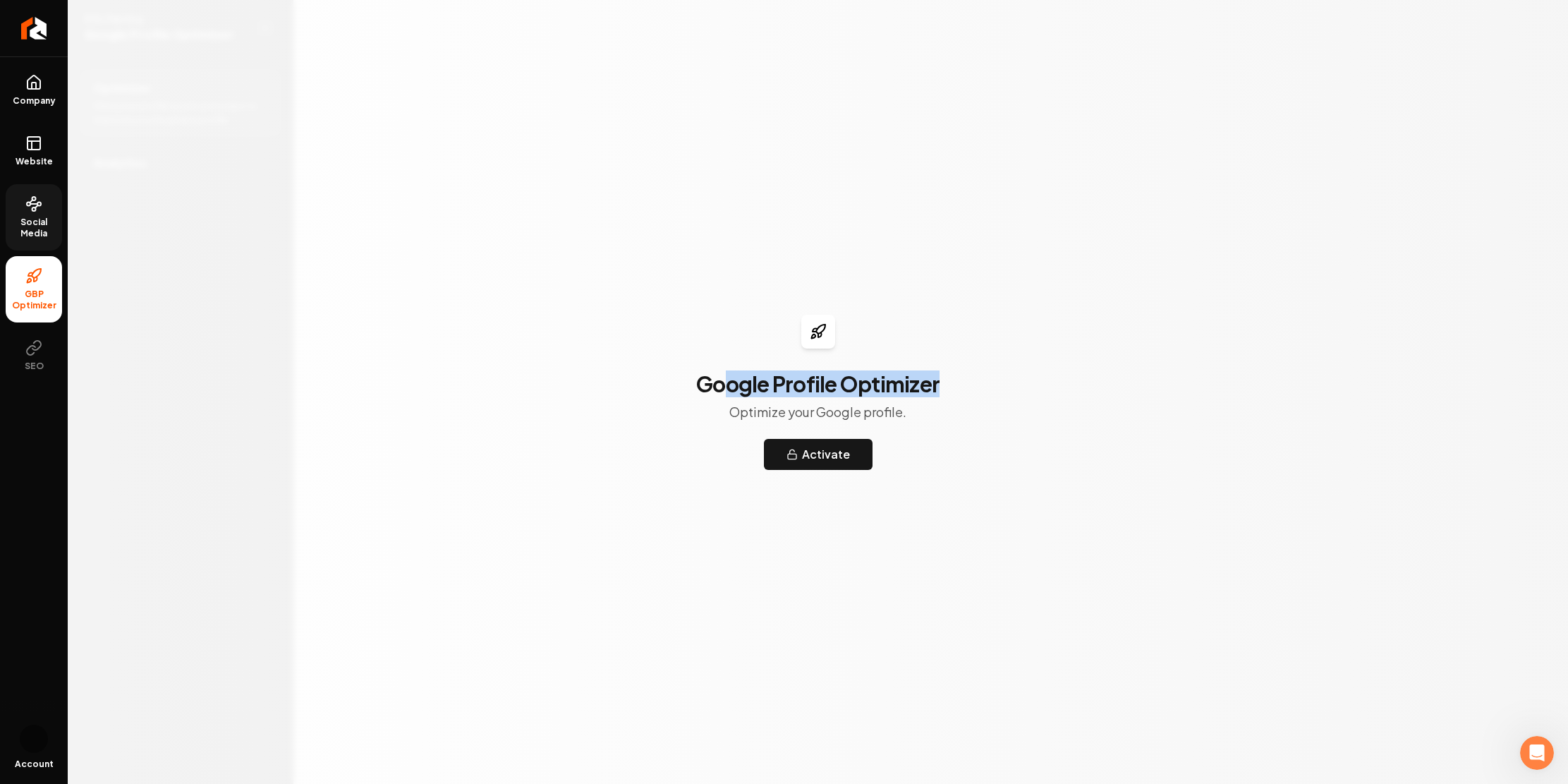
drag, startPoint x: 965, startPoint y: 386, endPoint x: 733, endPoint y: 391, distance: 232.1
click at [719, 374] on h3 "Google Profile Optimizer" at bounding box center [818, 384] width 243 height 26
click at [36, 372] on span "SEO" at bounding box center [34, 366] width 31 height 11
click at [35, 239] on span "Social Media" at bounding box center [33, 228] width 56 height 23
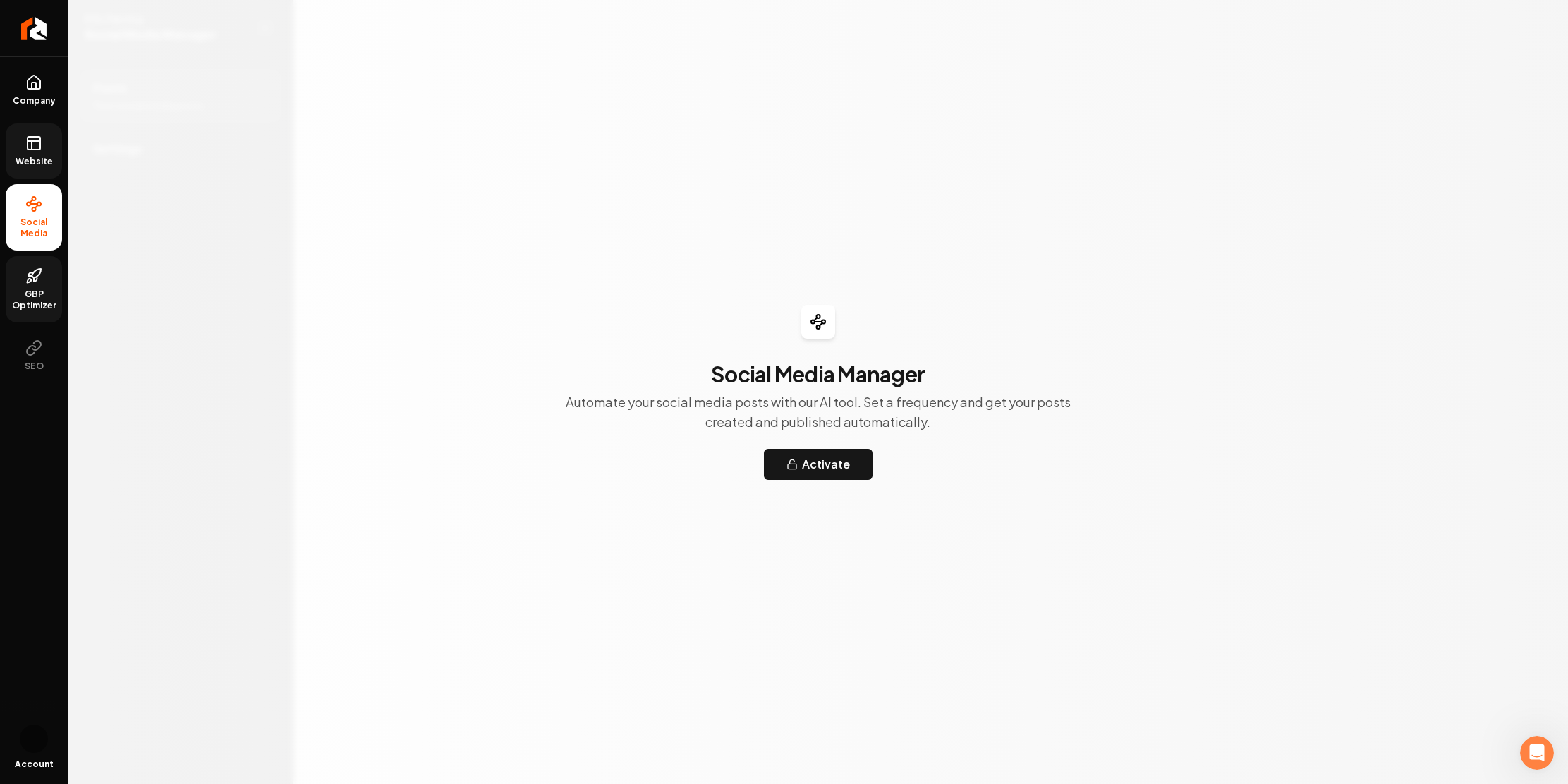
click at [58, 179] on link "Website" at bounding box center [33, 151] width 56 height 55
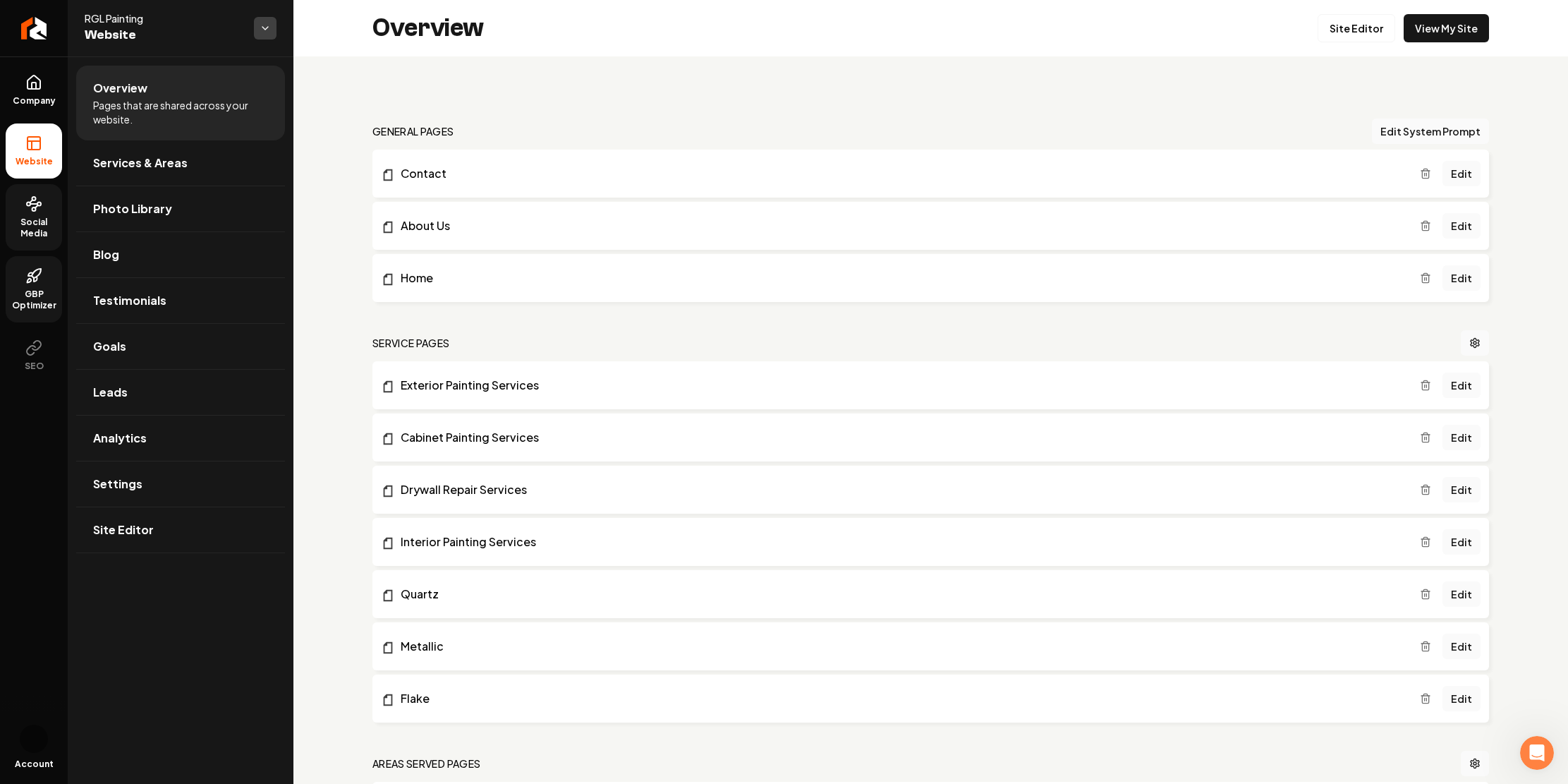
click at [331, 41] on html "Company Website Social Media GBP Optimizer SEO Account RGL Painting Website Ove…" at bounding box center [784, 392] width 1568 height 784
click at [310, 53] on html "Company Website Social Media GBP Optimizer SEO Account RGL Painting Website Ove…" at bounding box center [784, 392] width 1568 height 784
click at [335, 41] on html "Company Website Social Media GBP Optimizer SEO Account RGL Painting Website Ove…" at bounding box center [784, 392] width 1568 height 784
click at [201, 97] on html "Company Website Social Media GBP Optimizer SEO Account RGL Painting Website Ove…" at bounding box center [784, 392] width 1568 height 784
click at [157, 171] on span "Services & Areas" at bounding box center [140, 163] width 95 height 17
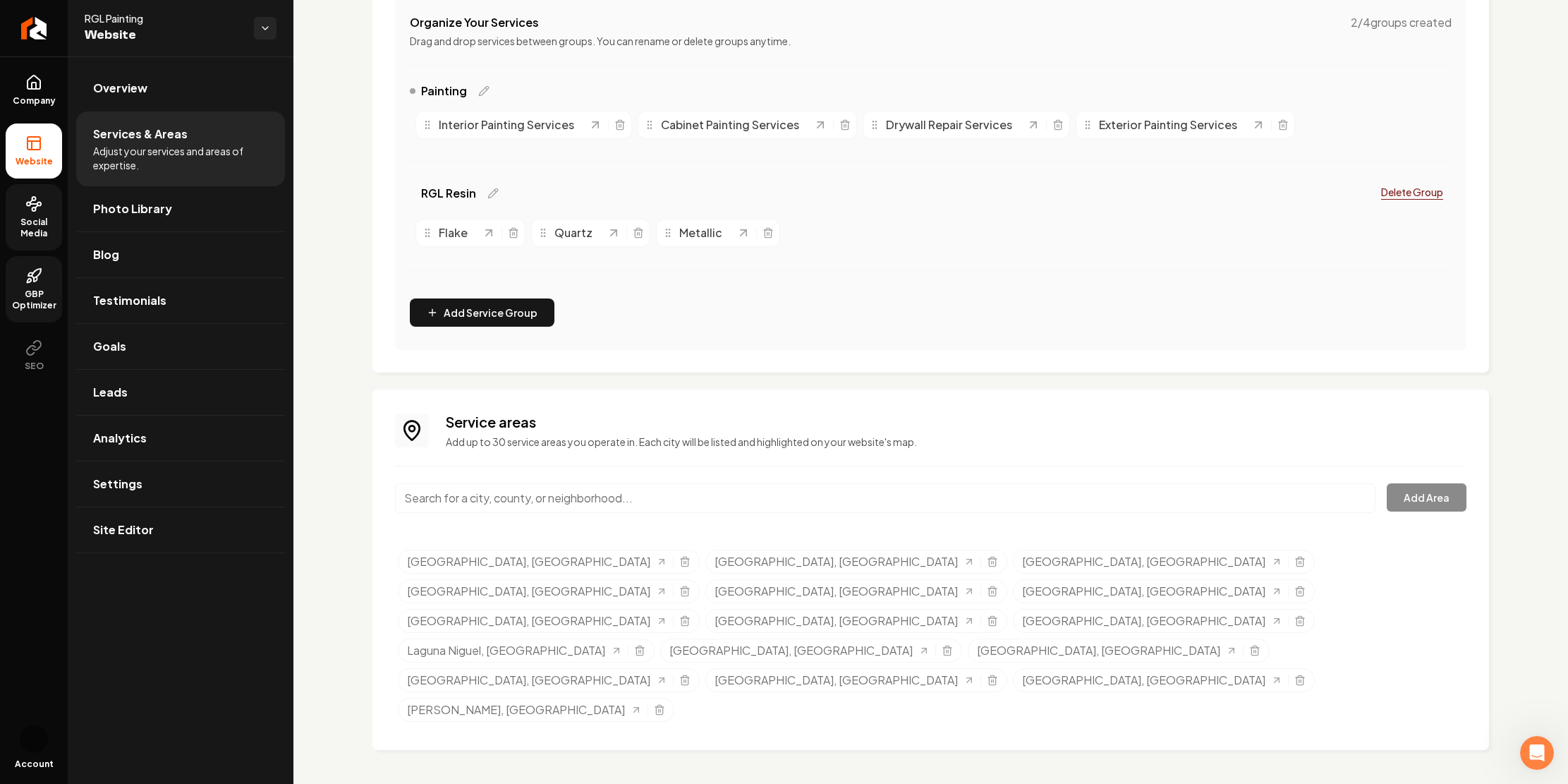
scroll to position [517, 0]
click at [239, 231] on link "Photo Library" at bounding box center [180, 208] width 208 height 45
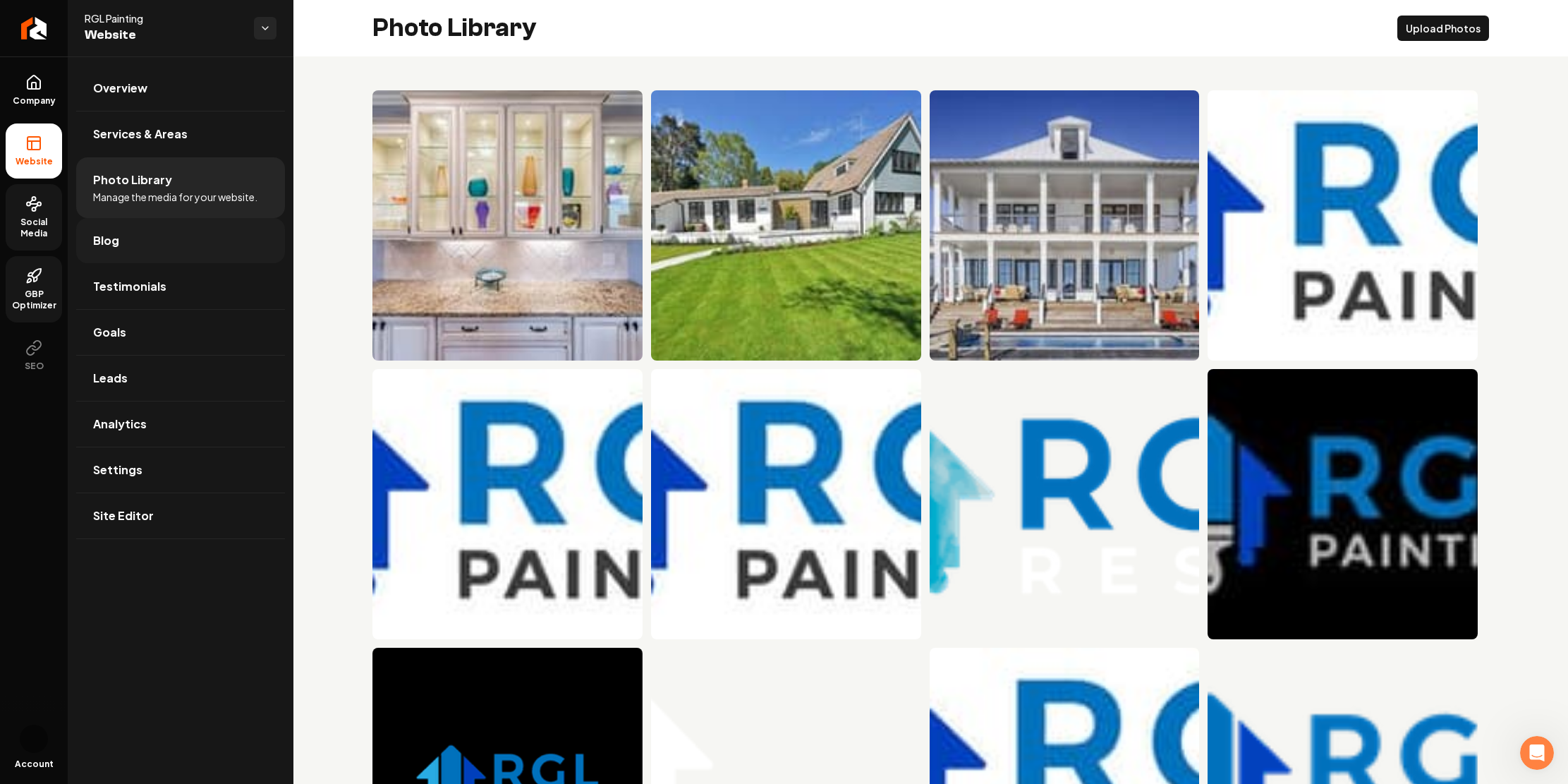
click at [285, 263] on link "Blog" at bounding box center [180, 240] width 208 height 45
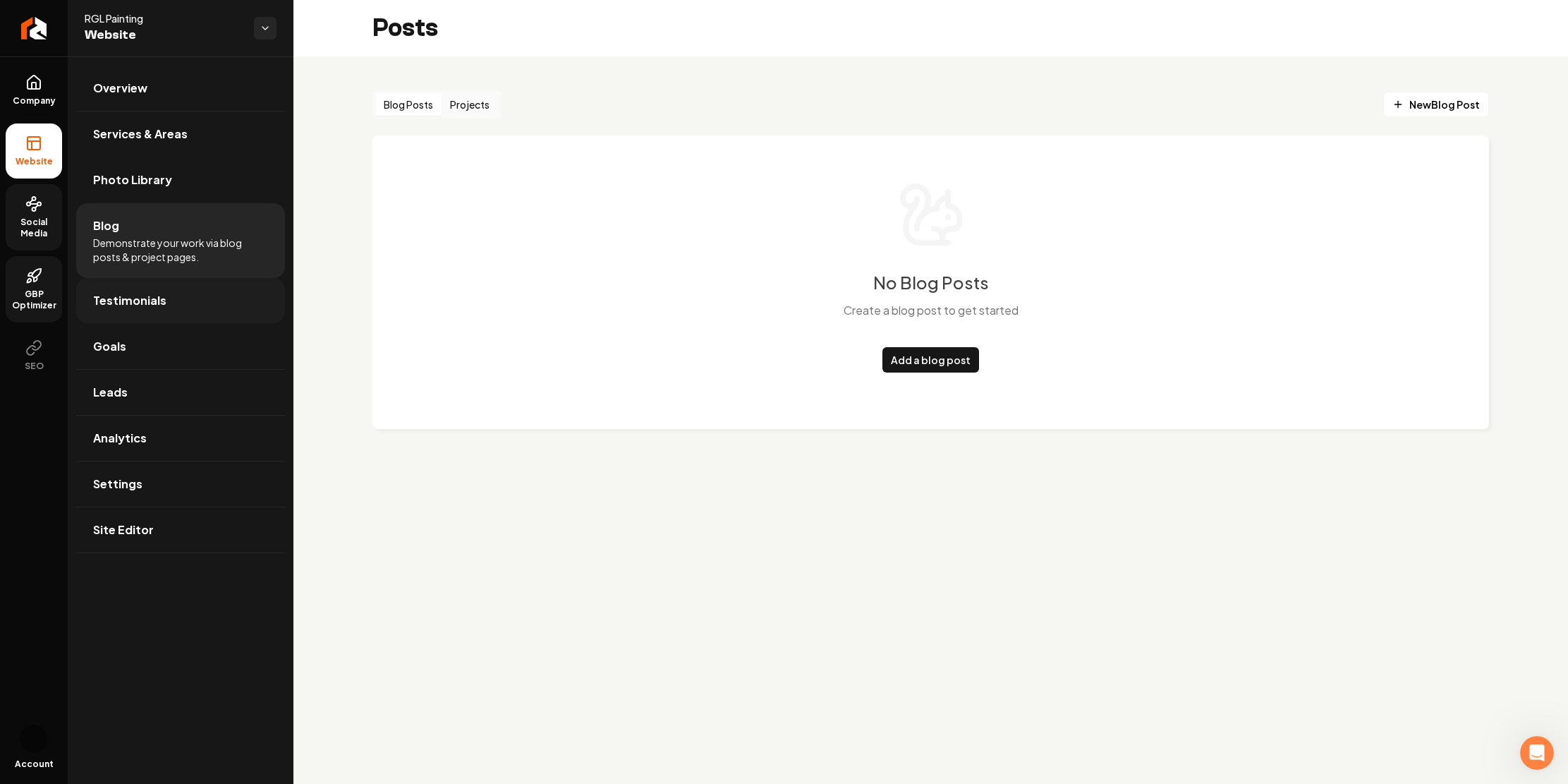
click at [267, 323] on link "Testimonials" at bounding box center [180, 300] width 208 height 45
click at [233, 323] on link "Testimonials" at bounding box center [180, 300] width 208 height 45
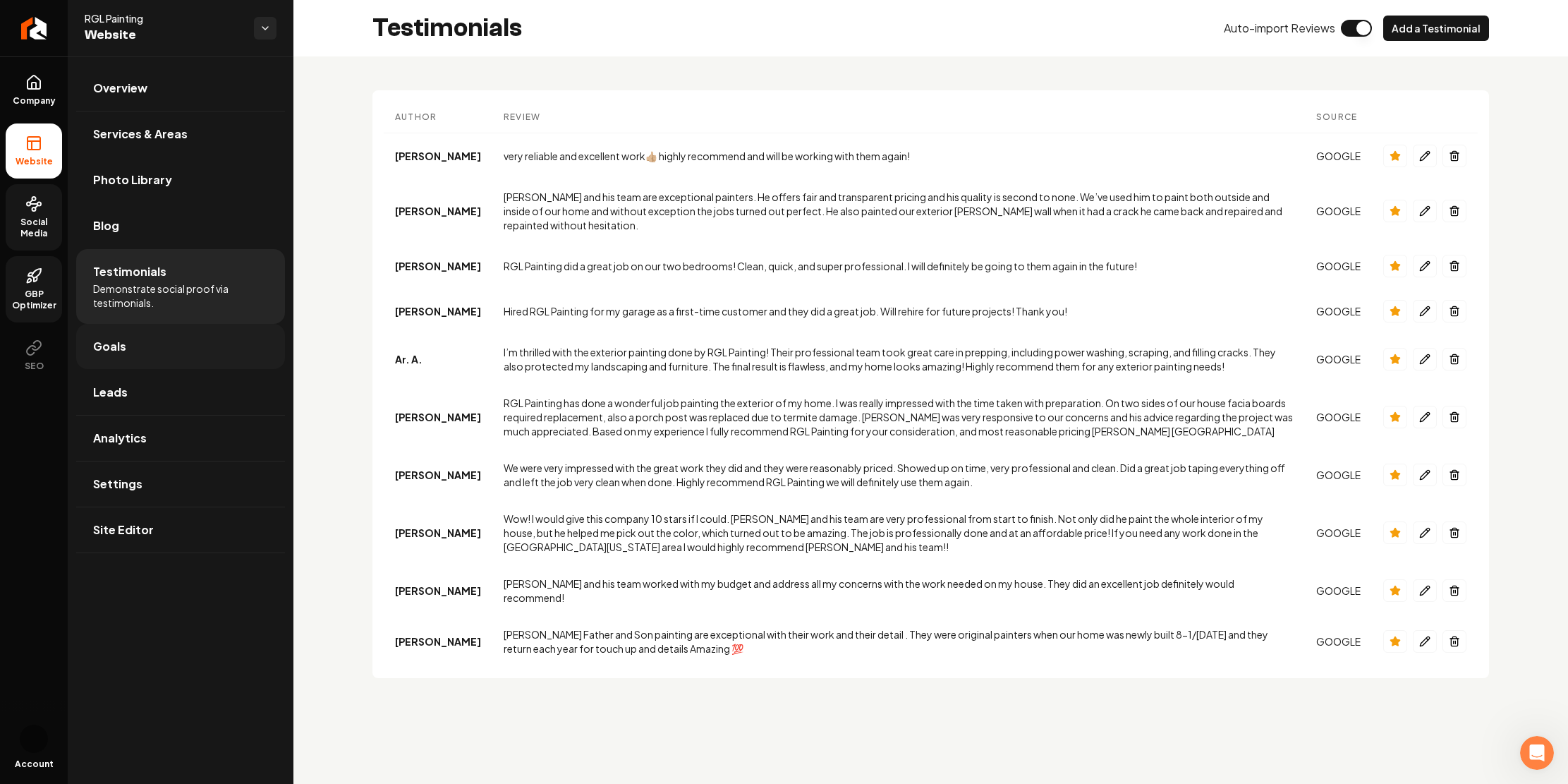
click at [245, 369] on link "Goals" at bounding box center [180, 346] width 208 height 45
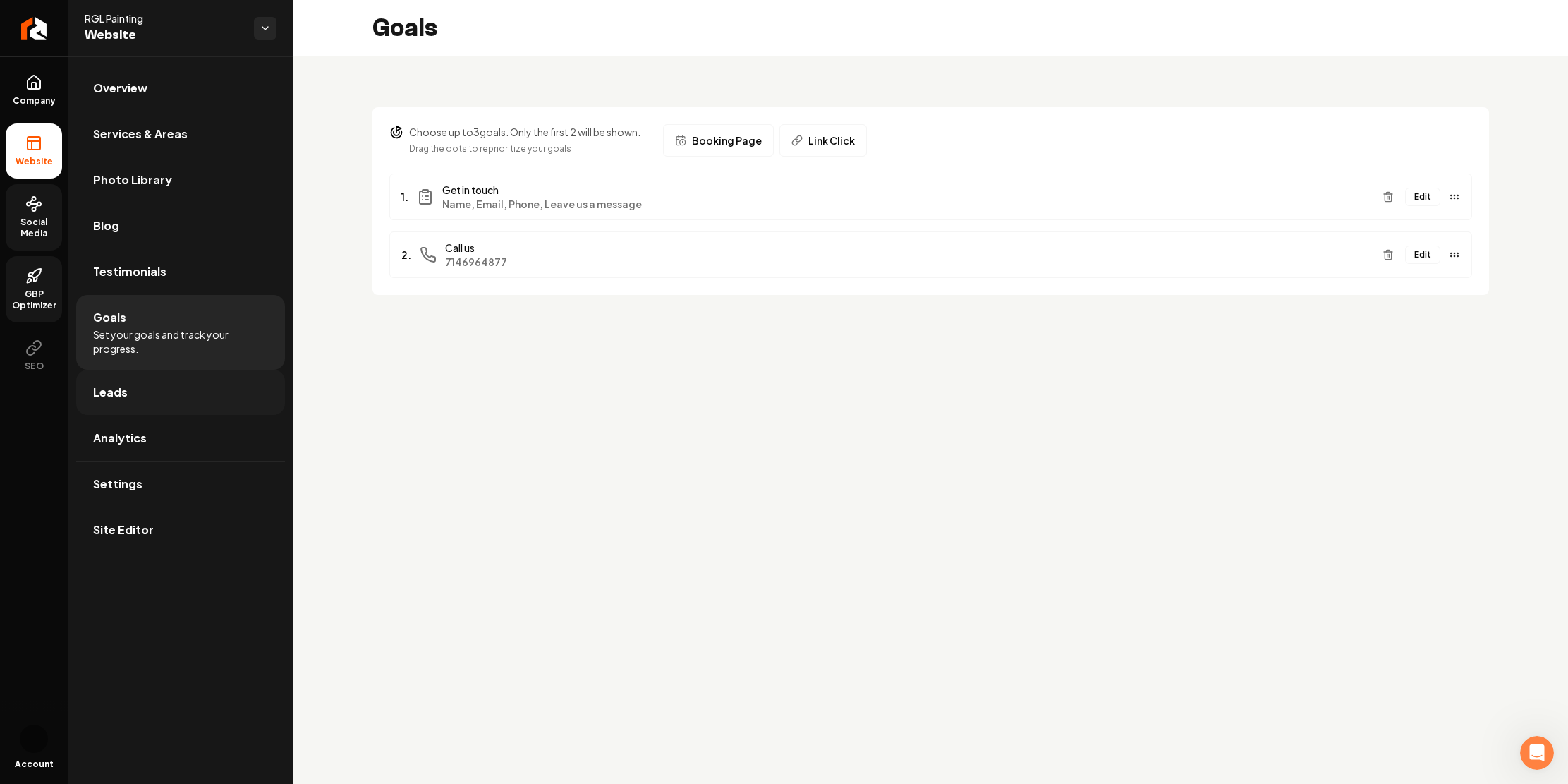
click at [250, 415] on link "Leads" at bounding box center [180, 392] width 208 height 45
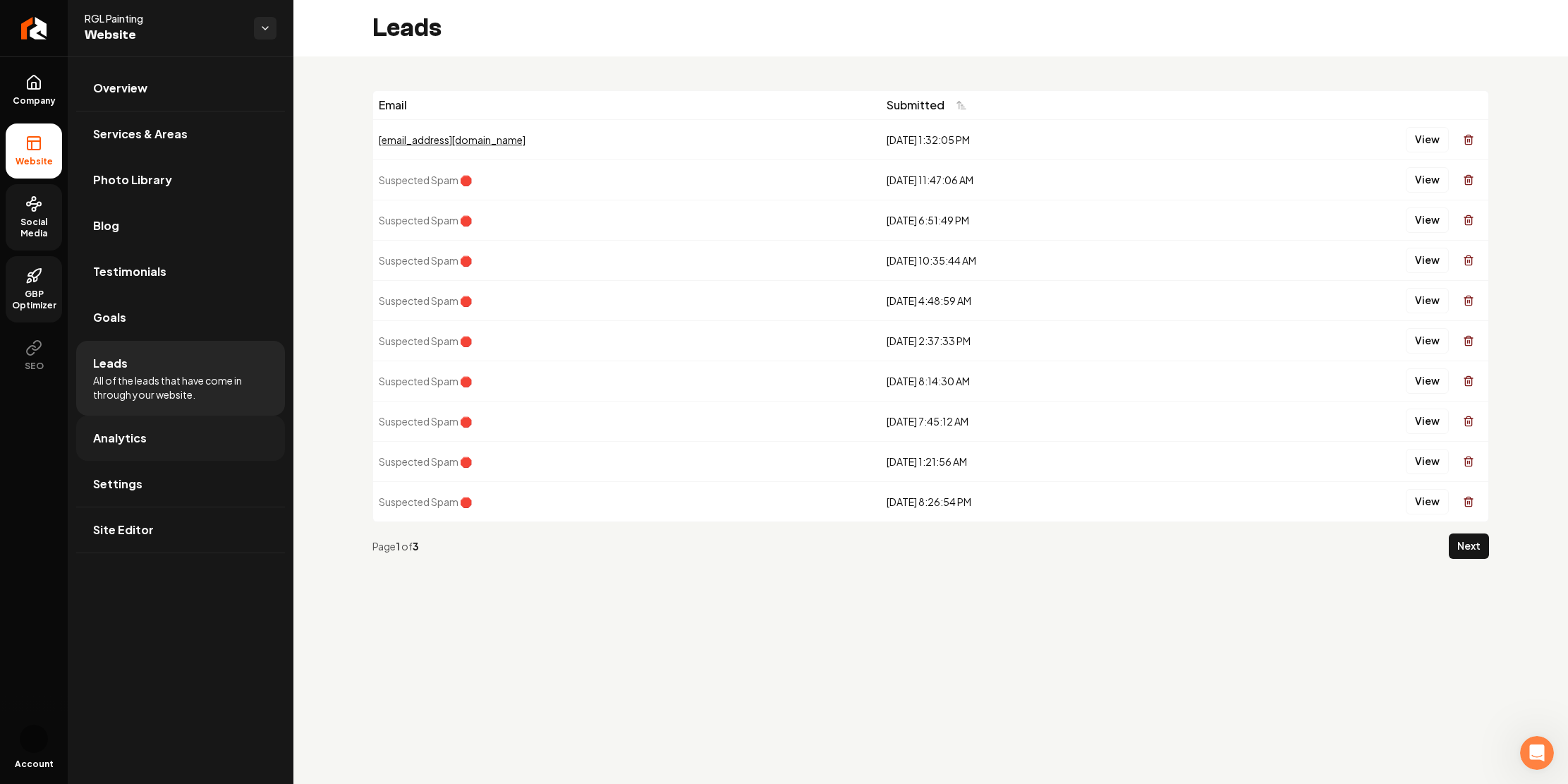
click at [248, 460] on link "Analytics" at bounding box center [180, 438] width 208 height 45
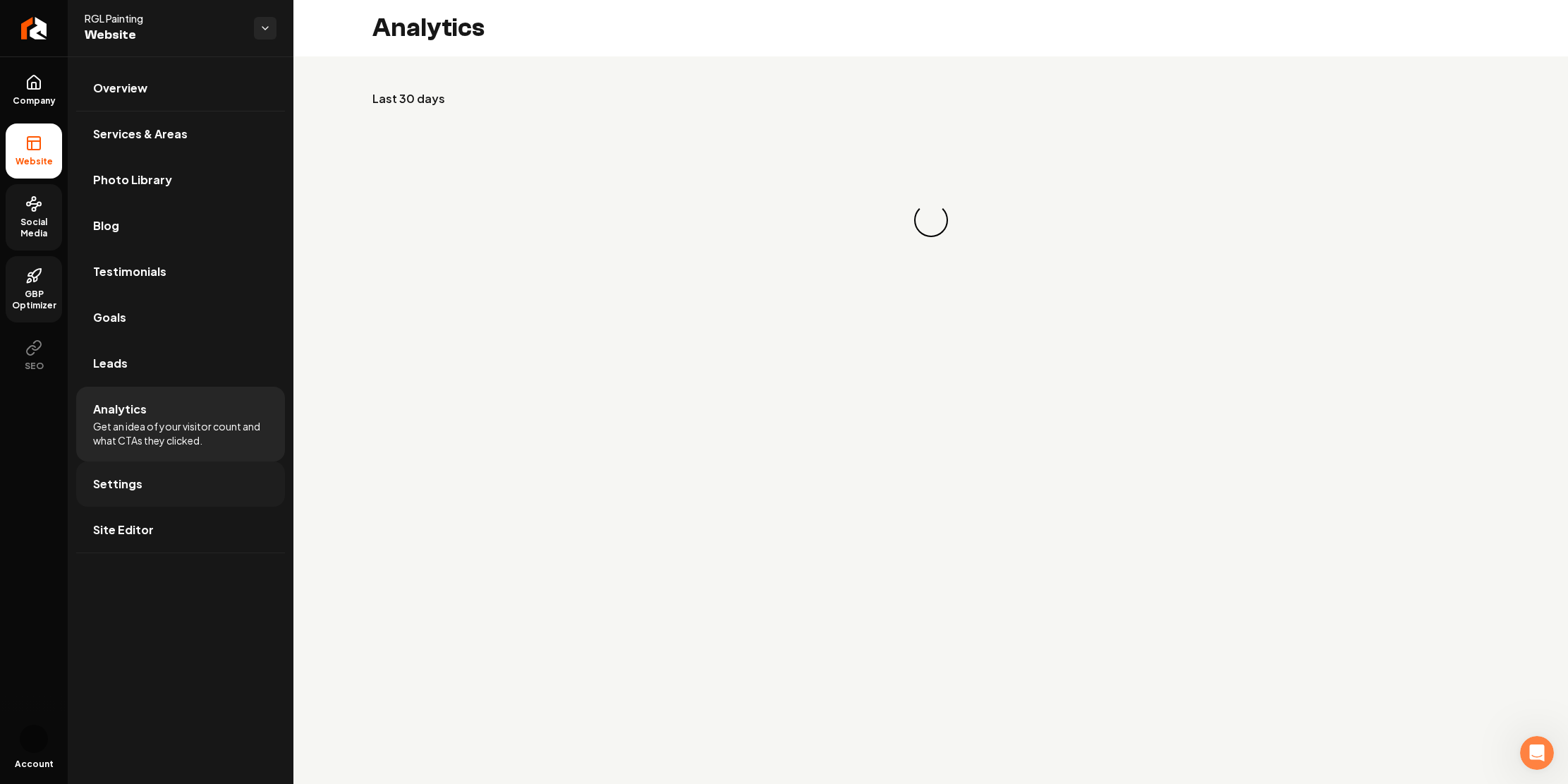
click at [216, 507] on link "Settings" at bounding box center [180, 483] width 208 height 45
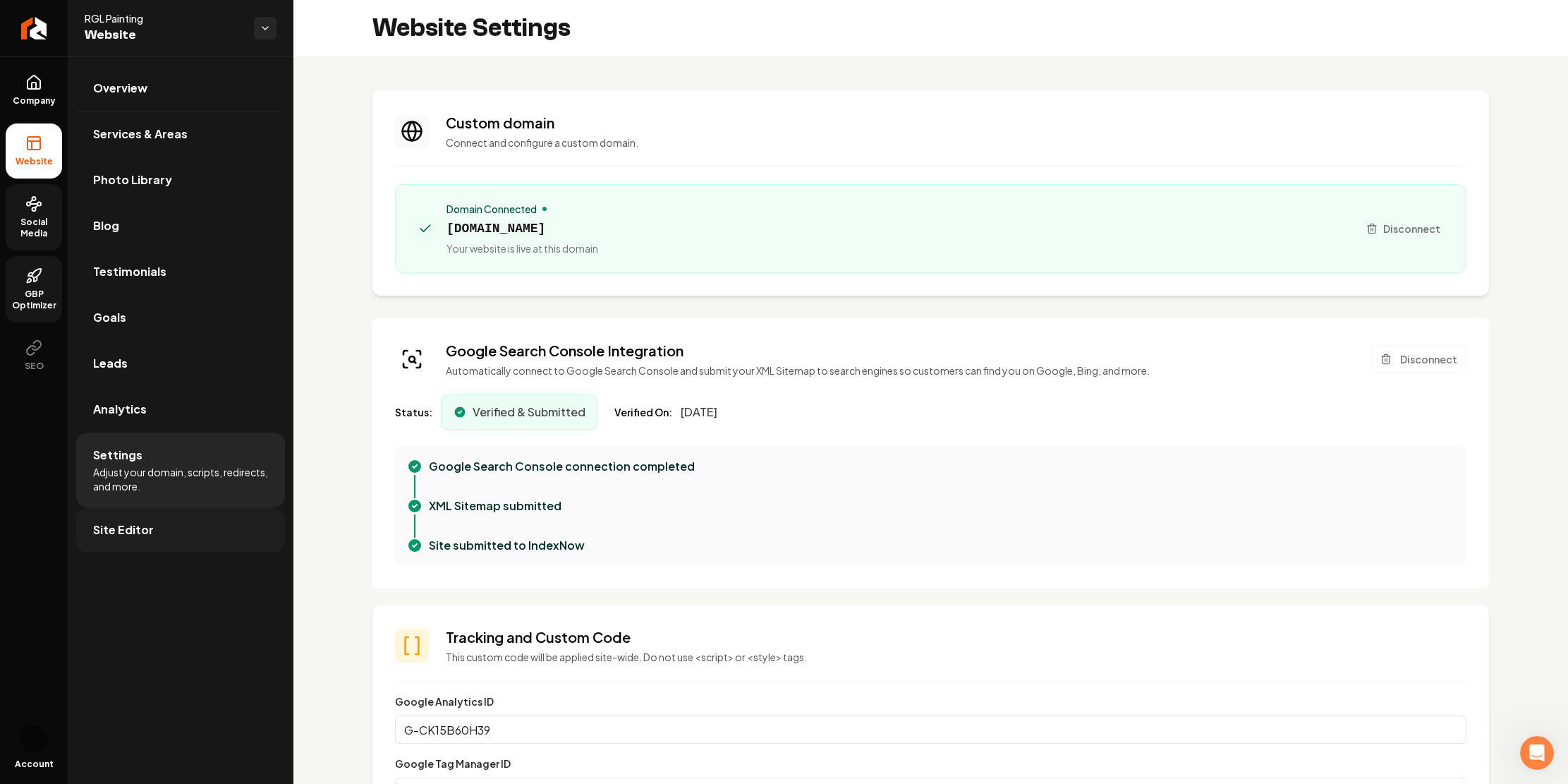
scroll to position [127, 0]
click at [228, 552] on link "Site Editor" at bounding box center [180, 529] width 208 height 45
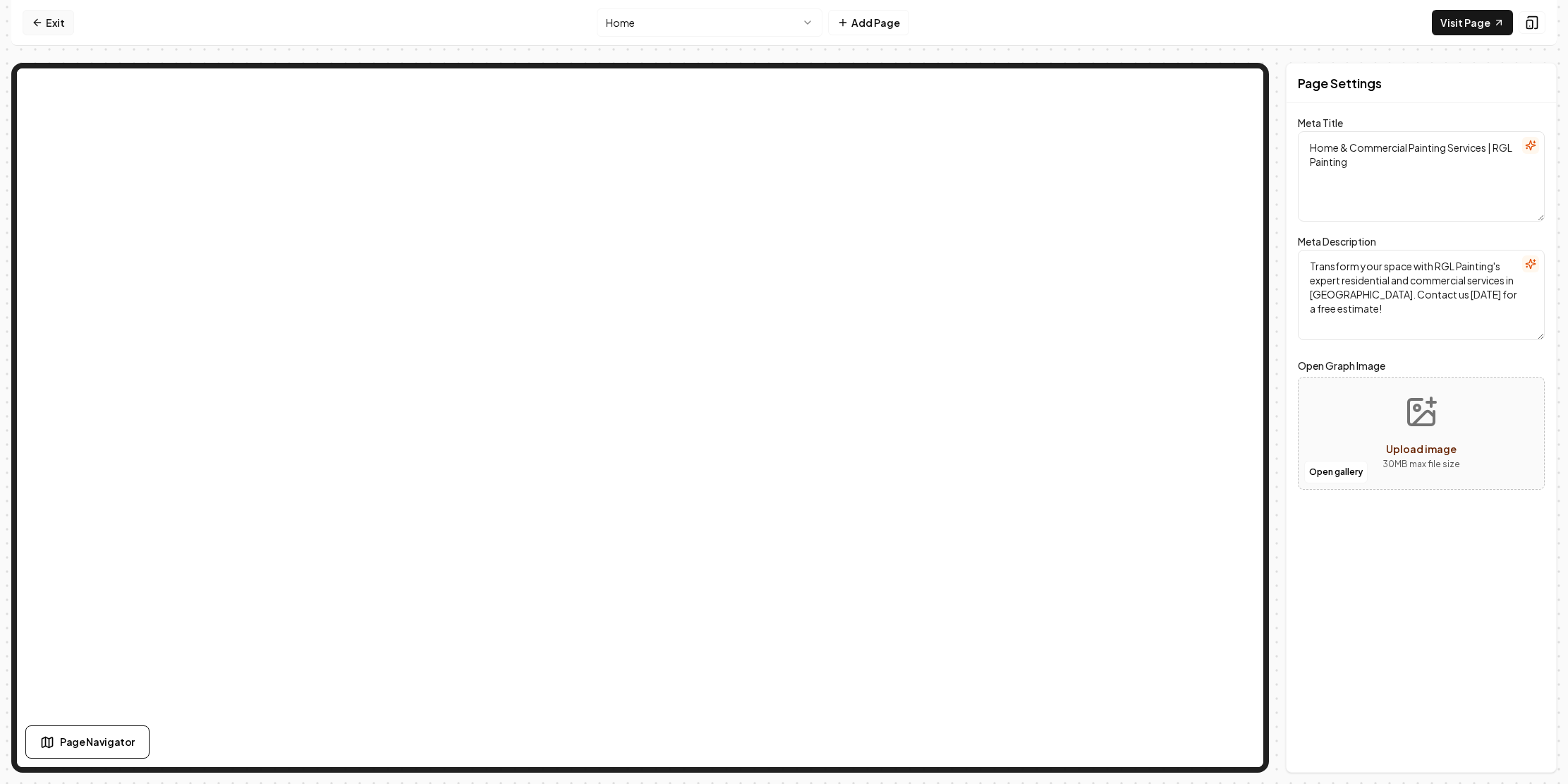
click at [51, 25] on link "Exit" at bounding box center [48, 23] width 51 height 26
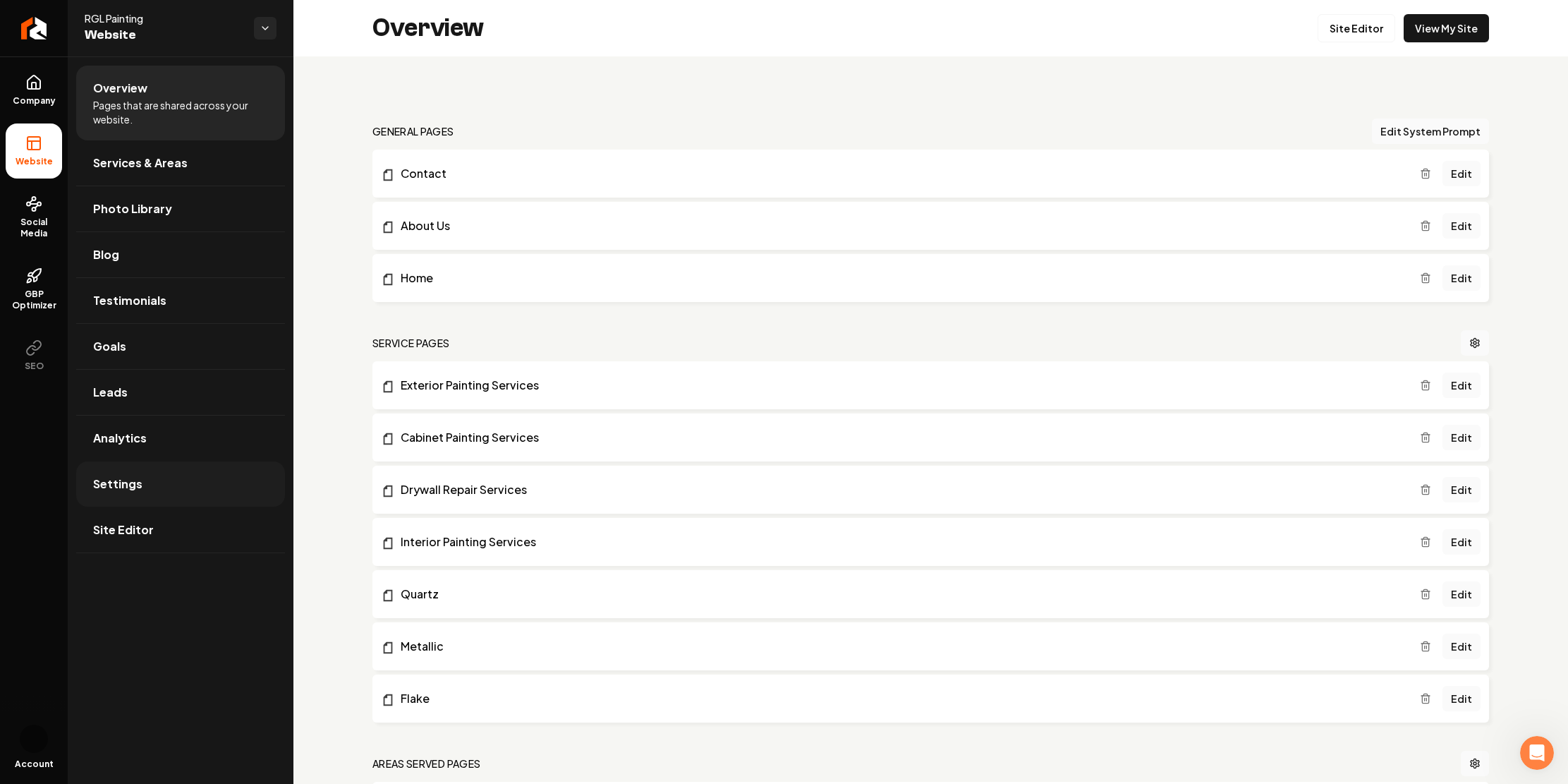
click at [142, 492] on span "Settings" at bounding box center [117, 484] width 49 height 17
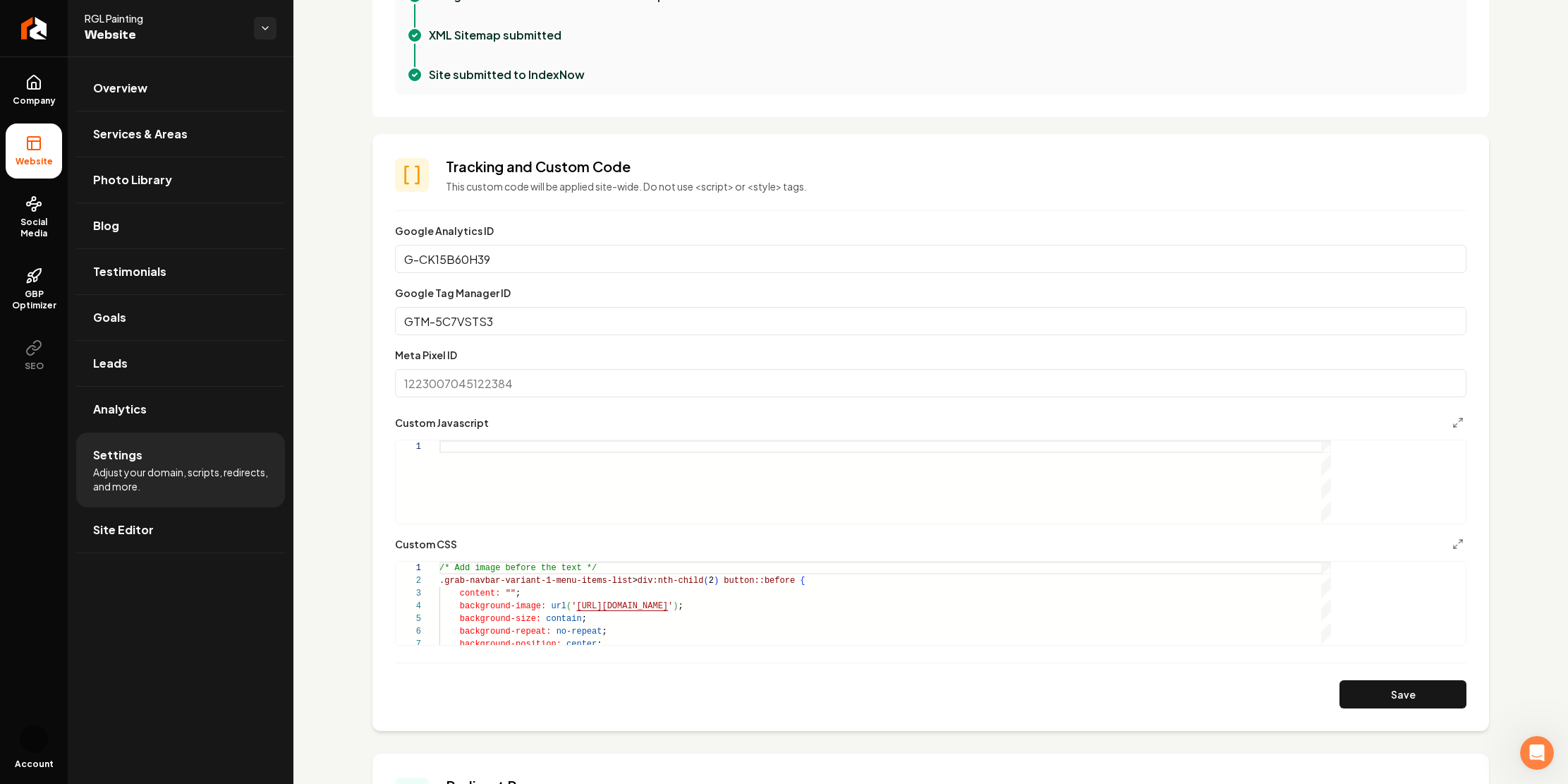
scroll to position [530, 0]
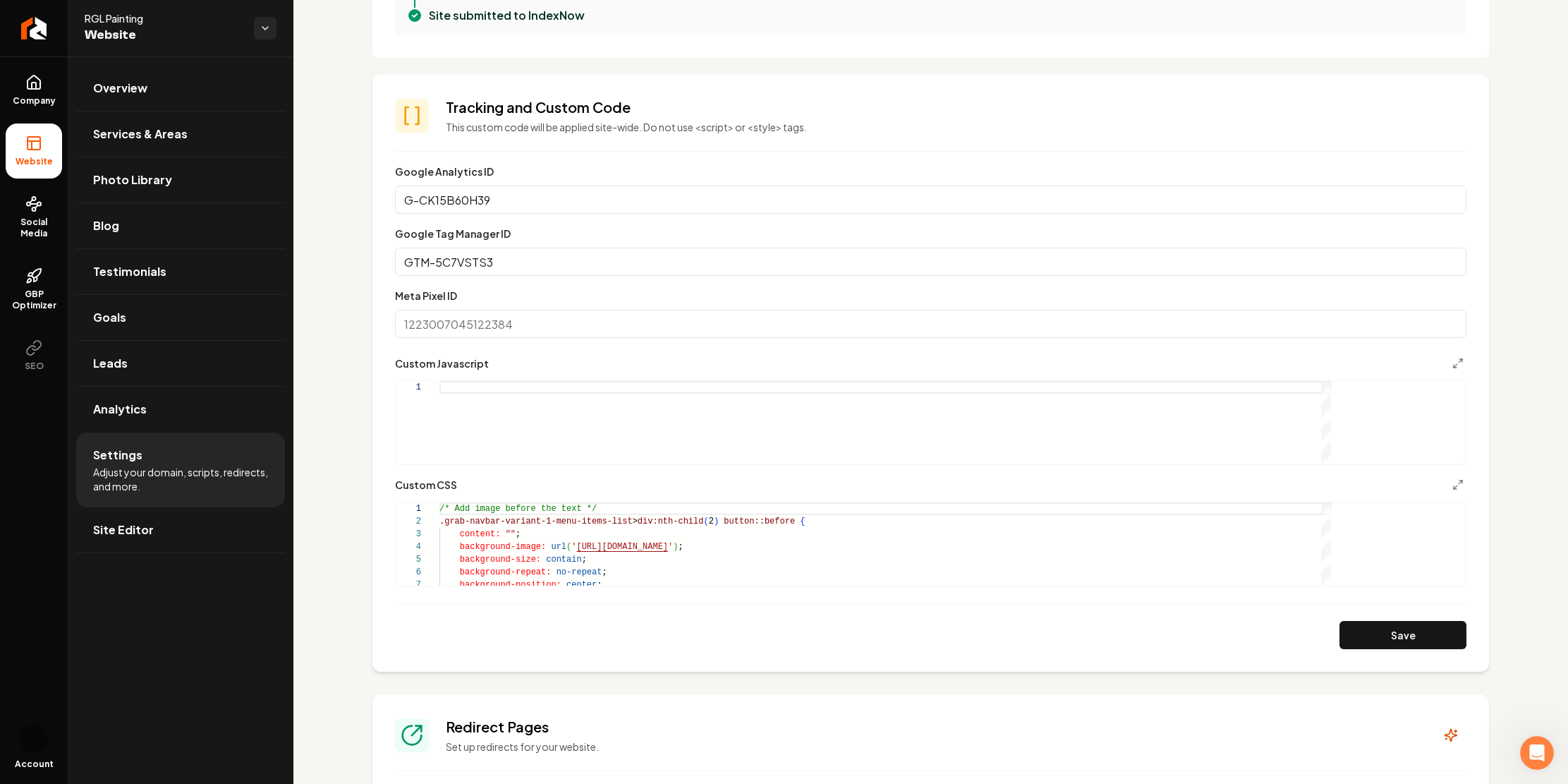
drag, startPoint x: 624, startPoint y: 480, endPoint x: 490, endPoint y: 464, distance: 135.0
click at [483, 465] on section "**********" at bounding box center [931, 373] width 1117 height 597
click at [510, 276] on input "GTM-5C7VSTS3" at bounding box center [931, 262] width 1071 height 28
drag, startPoint x: 509, startPoint y: 477, endPoint x: 478, endPoint y: 479, distance: 31.1
click at [478, 479] on section "**********" at bounding box center [931, 373] width 1117 height 597
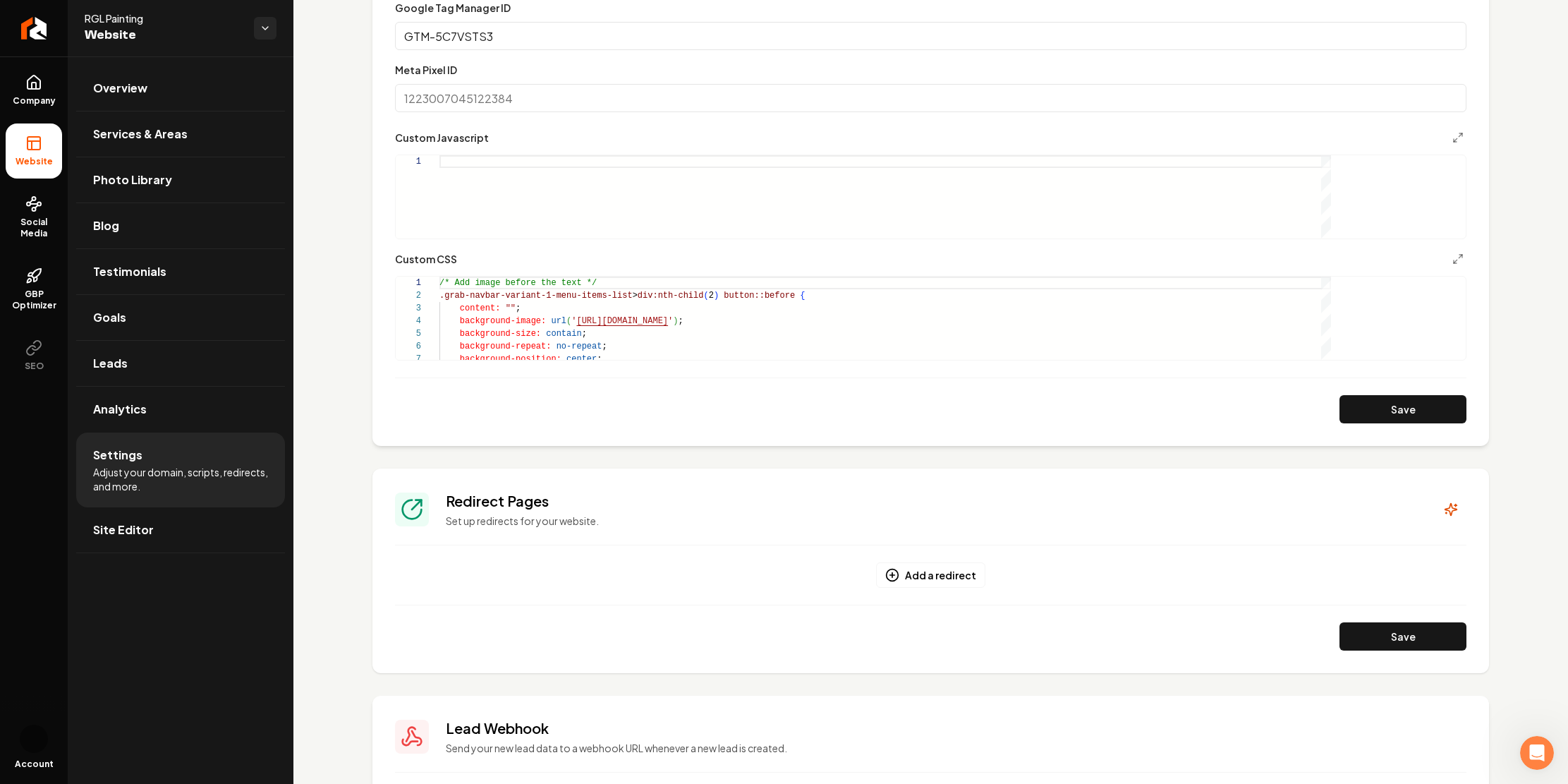
scroll to position [987, 0]
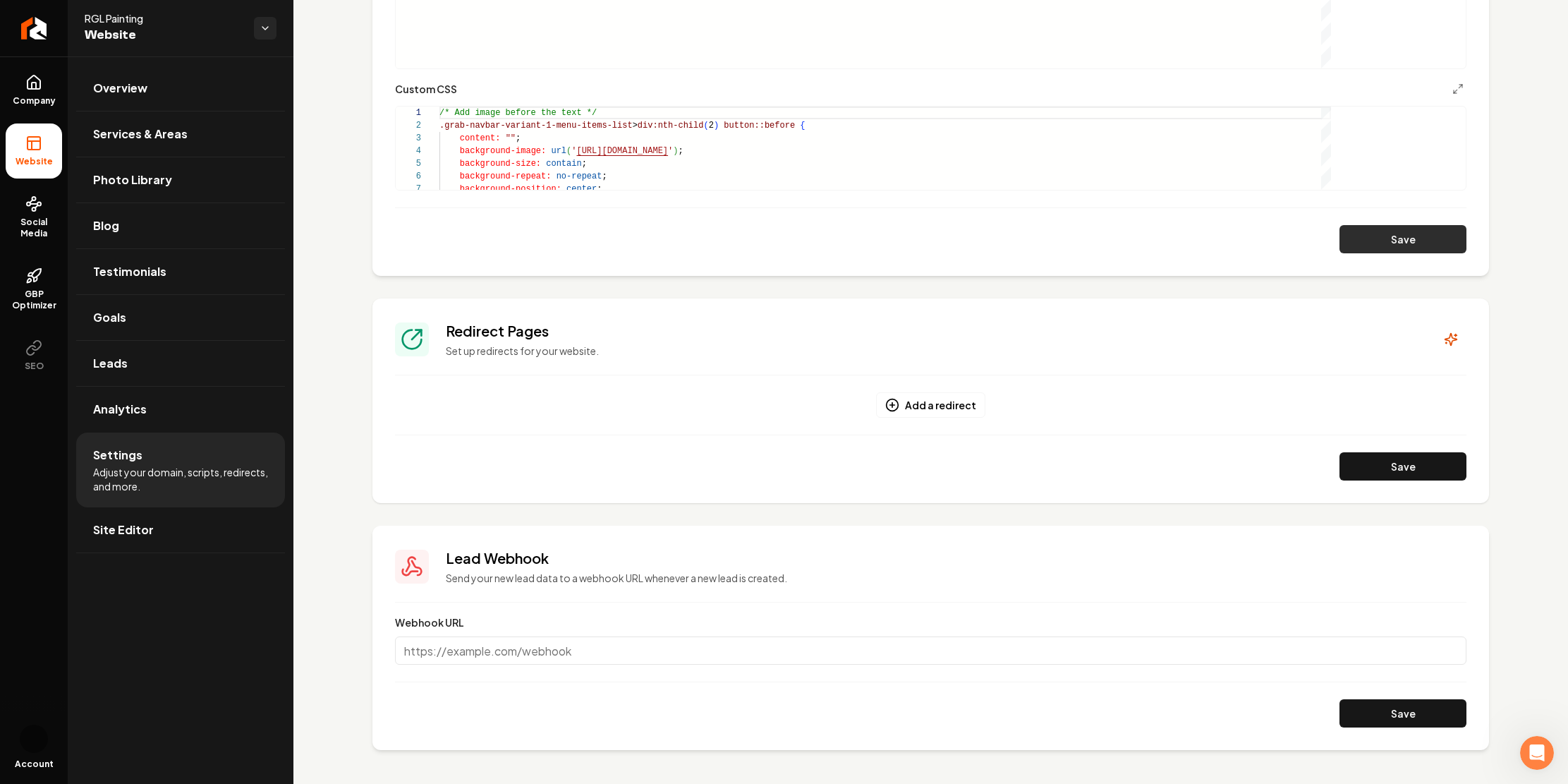
click at [1406, 253] on button "Save" at bounding box center [1403, 239] width 127 height 28
click at [637, 351] on div "/* Add image before the text */ .grab-navbar-variant-1-menu-items-list > div:nt…" at bounding box center [885, 354] width 891 height 495
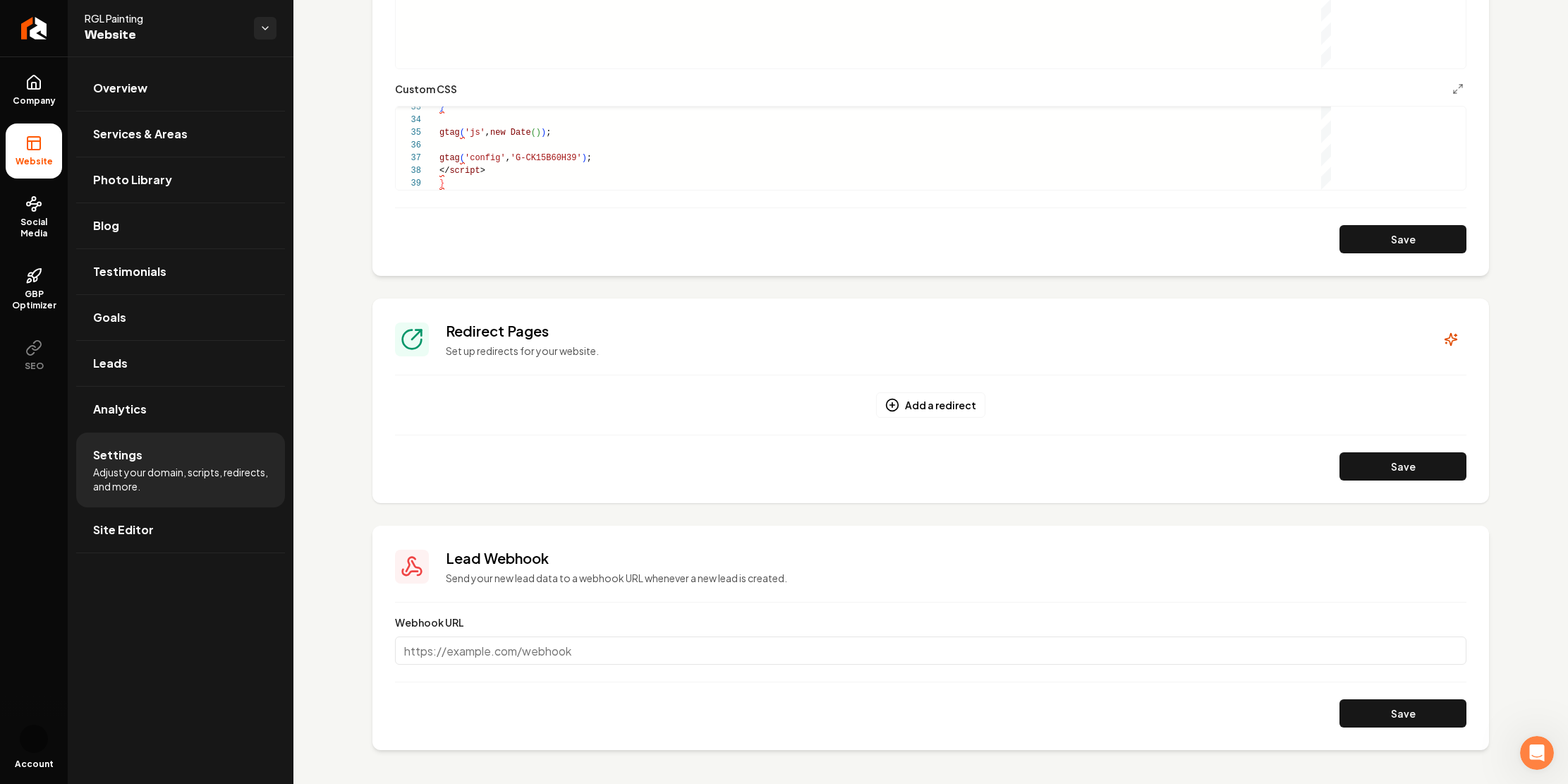
scroll to position [963, 0]
click at [688, 68] on div "Main content area" at bounding box center [885, 26] width 891 height 83
drag, startPoint x: 687, startPoint y: 203, endPoint x: 669, endPoint y: 210, distance: 19.3
click at [663, 68] on div "Main content area" at bounding box center [885, 26] width 891 height 83
drag, startPoint x: 698, startPoint y: 201, endPoint x: 680, endPoint y: 223, distance: 28.4
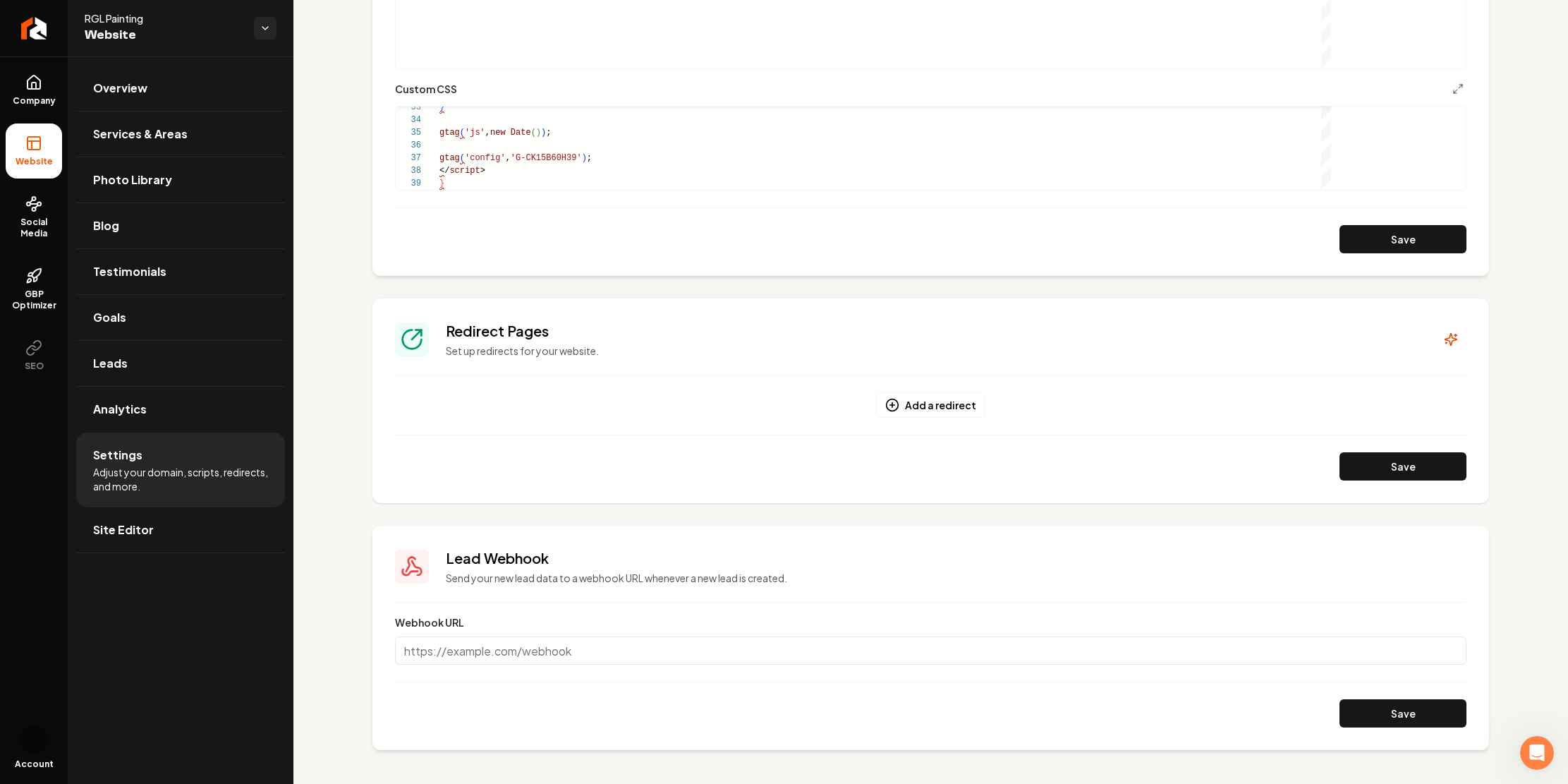
click at [695, 68] on div "Main content area" at bounding box center [885, 26] width 891 height 83
click at [687, 68] on div "Main content area" at bounding box center [885, 26] width 891 height 83
type input "GTM-5C7VSTS3"
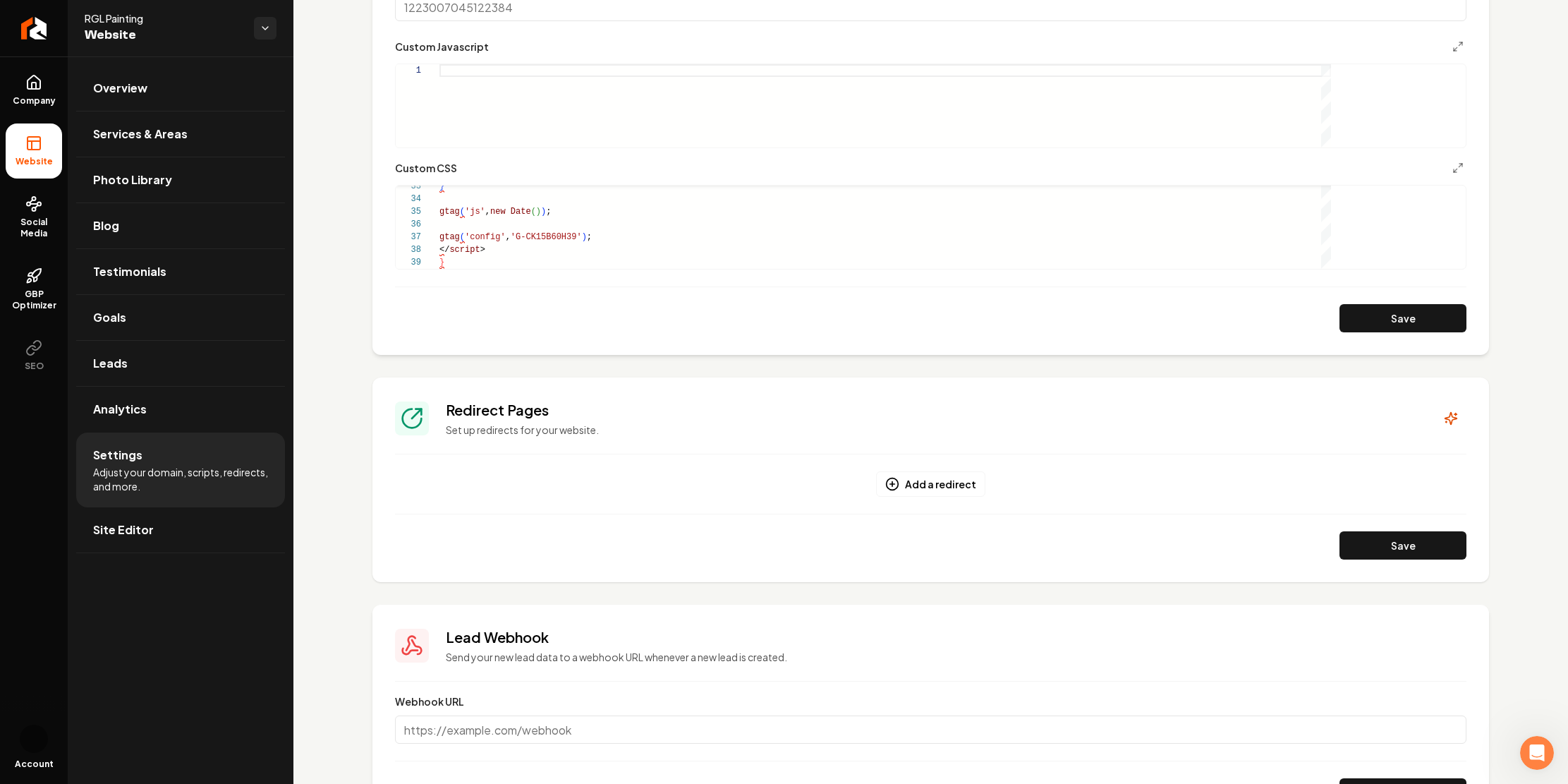
scroll to position [809, 0]
